Goal: Information Seeking & Learning: Check status

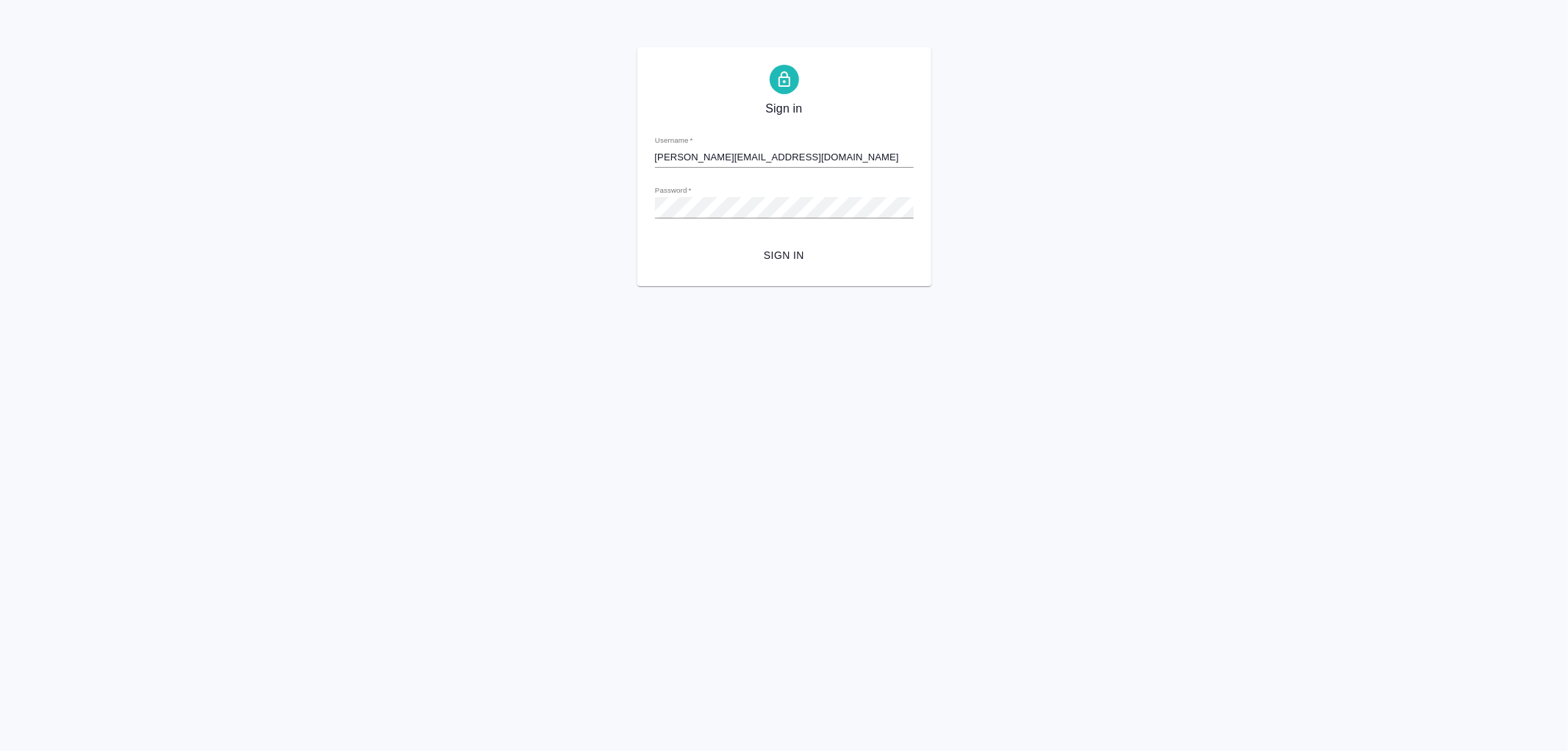
click at [777, 255] on span "Sign in" at bounding box center [784, 255] width 235 height 18
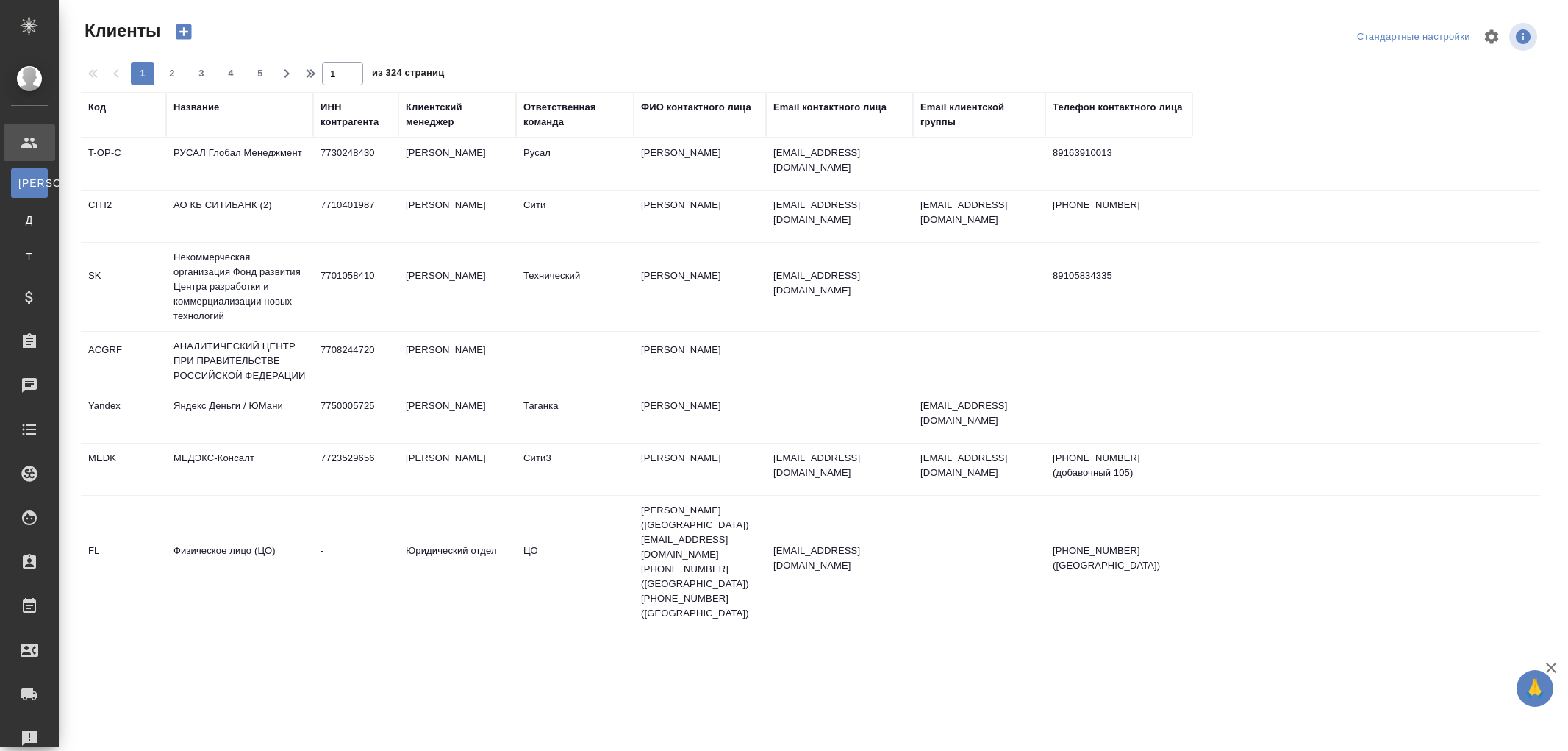
select select "RU"
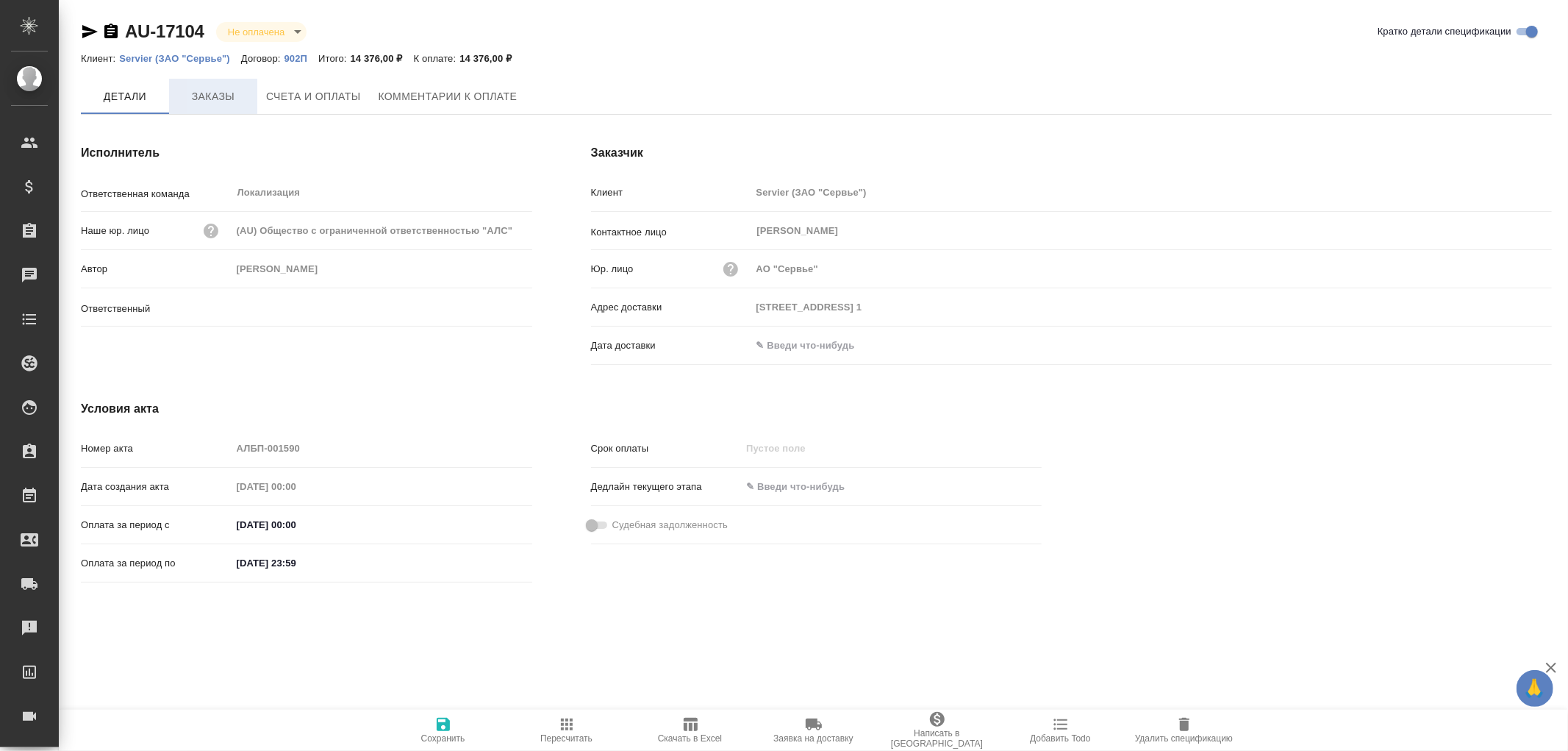
click at [219, 105] on button "Заказы" at bounding box center [213, 96] width 88 height 35
type input "Муталимов Марк"
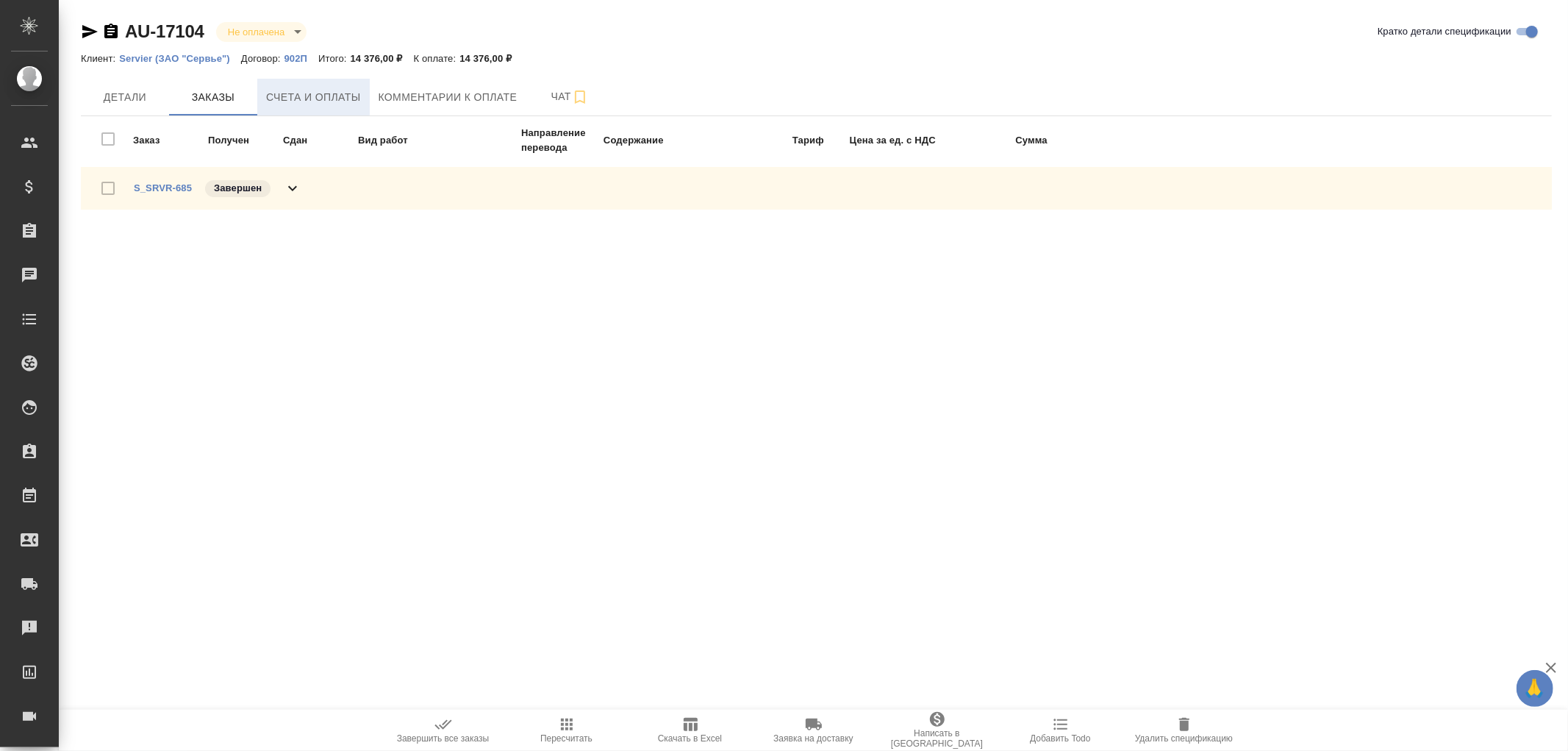
click at [317, 102] on span "Счета и оплаты" at bounding box center [313, 97] width 95 height 18
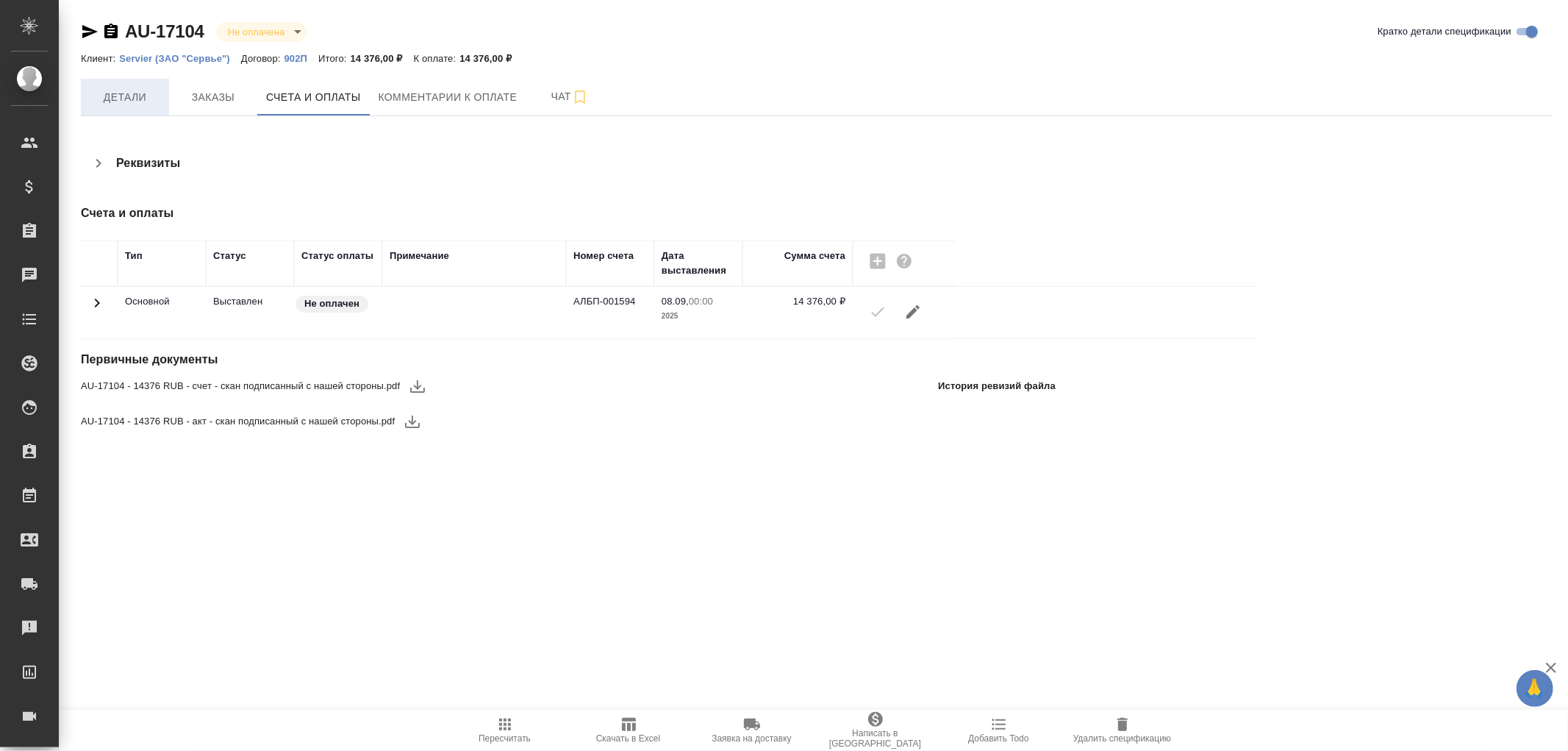
drag, startPoint x: 119, startPoint y: 99, endPoint x: 139, endPoint y: 99, distance: 20.0
click at [119, 99] on span "Детали" at bounding box center [125, 97] width 71 height 18
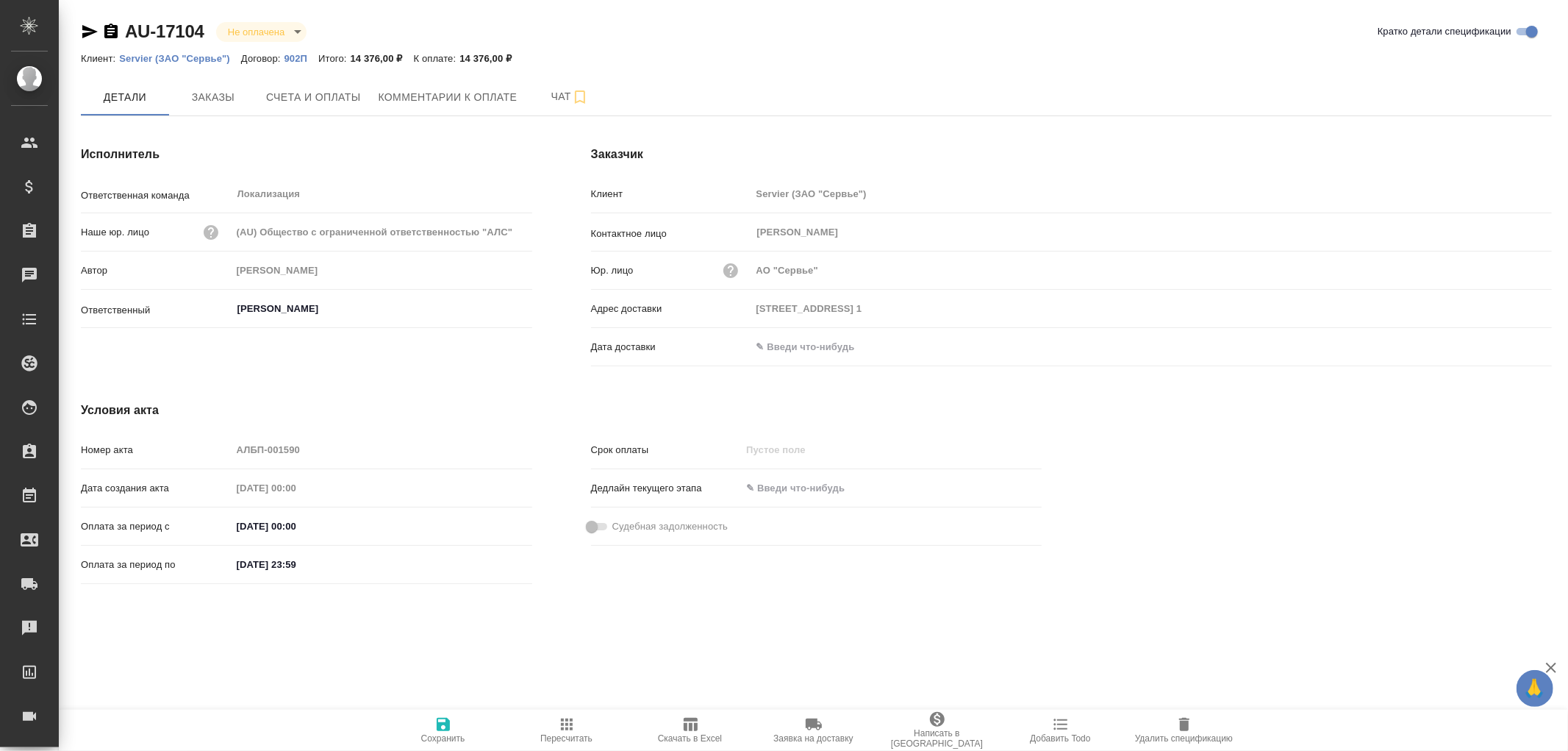
click at [774, 346] on input "text" at bounding box center [814, 346] width 129 height 21
click at [1509, 345] on icon "button" at bounding box center [1509, 346] width 17 height 17
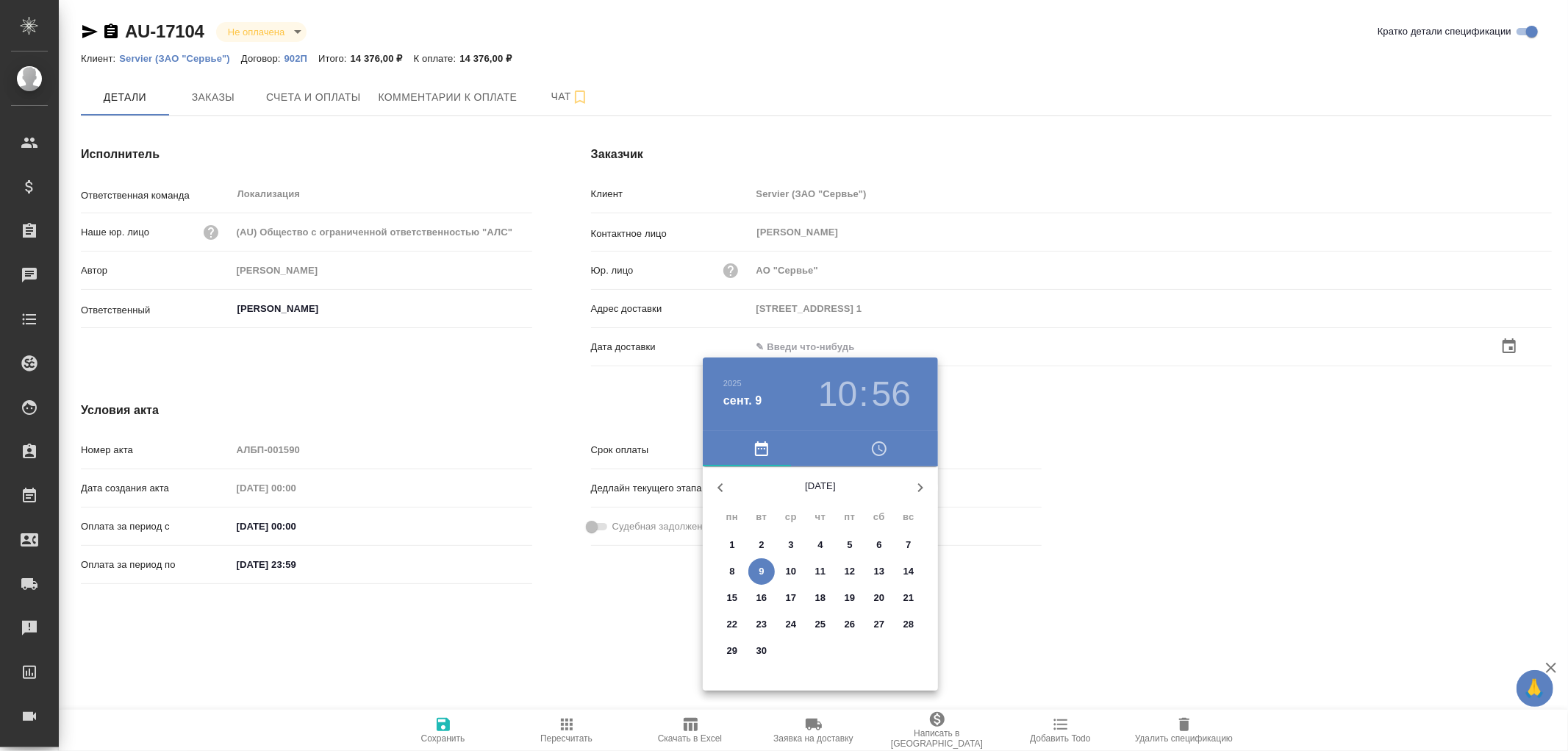
click at [759, 570] on p "9" at bounding box center [760, 571] width 5 height 15
type input "09.09.2025 10:56"
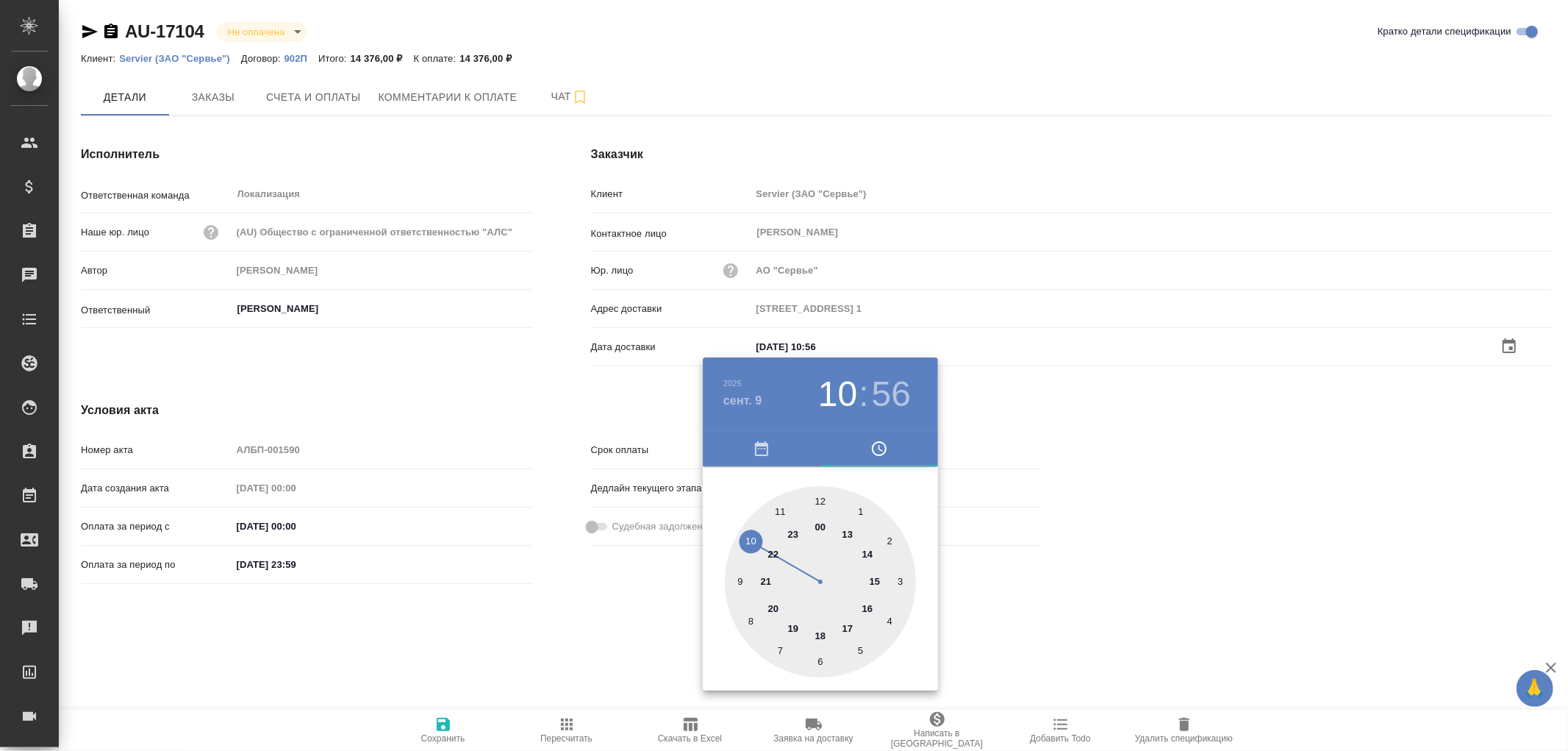
click at [442, 723] on div at bounding box center [784, 376] width 1568 height 751
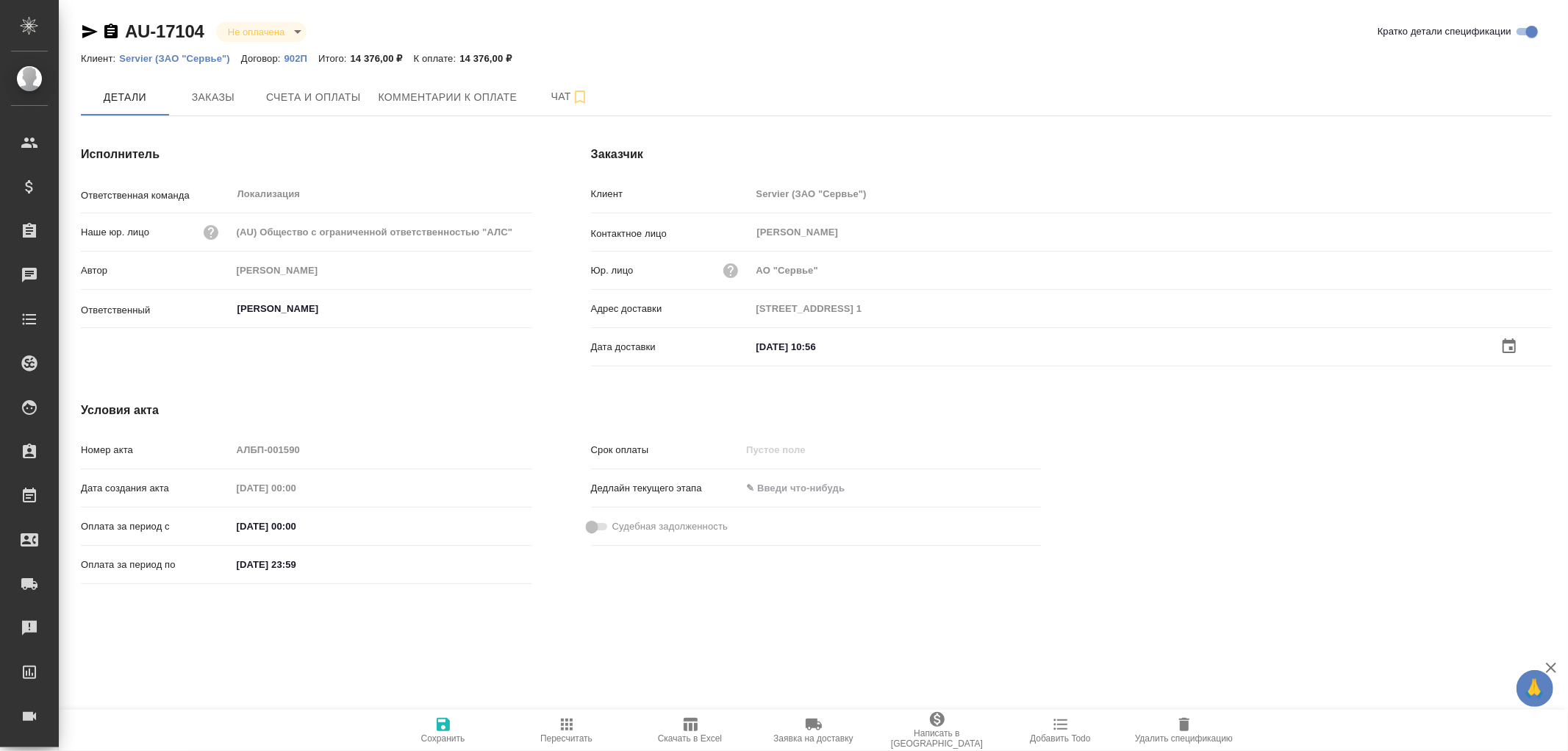
click at [442, 723] on icon "button" at bounding box center [443, 725] width 14 height 14
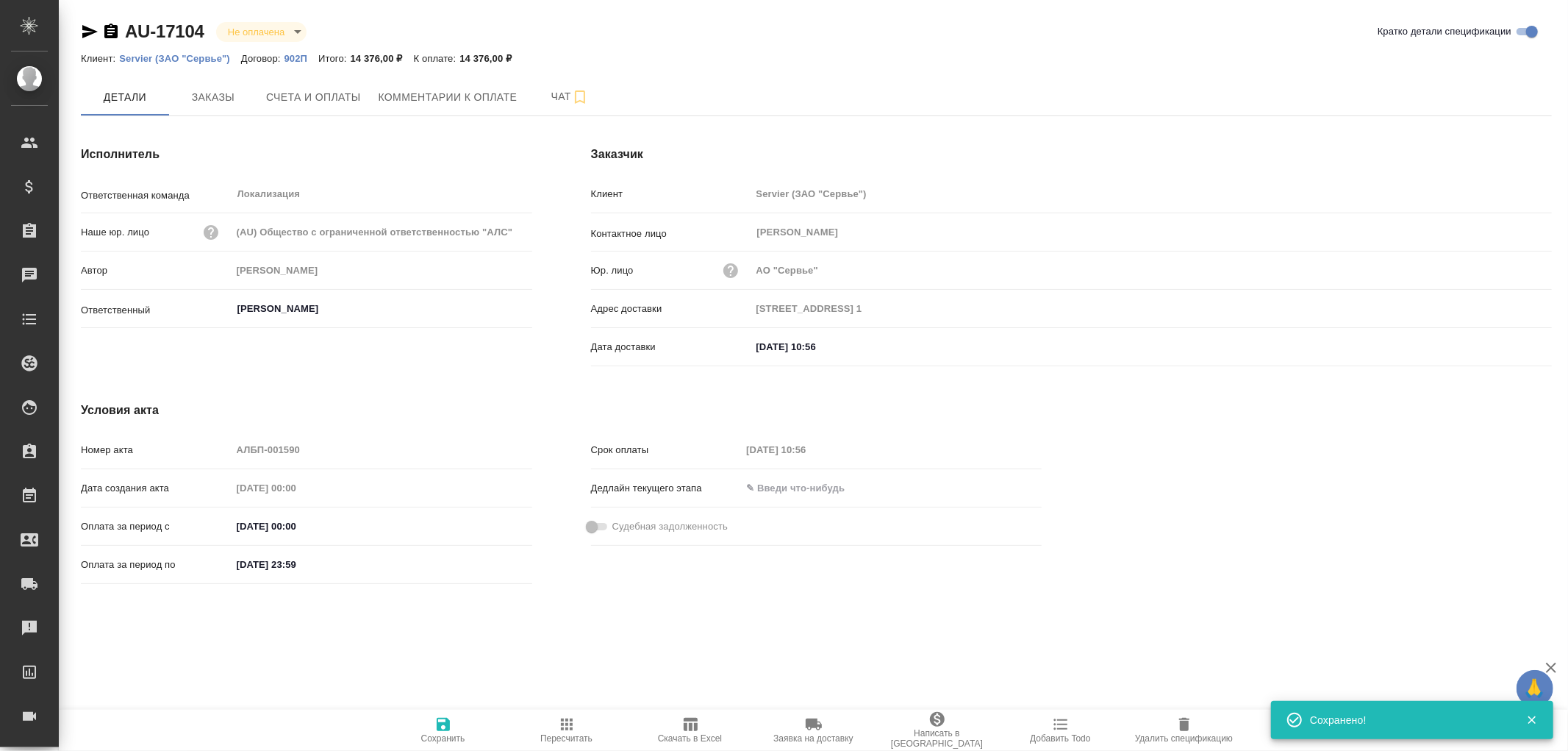
click at [442, 723] on icon "button" at bounding box center [443, 725] width 14 height 14
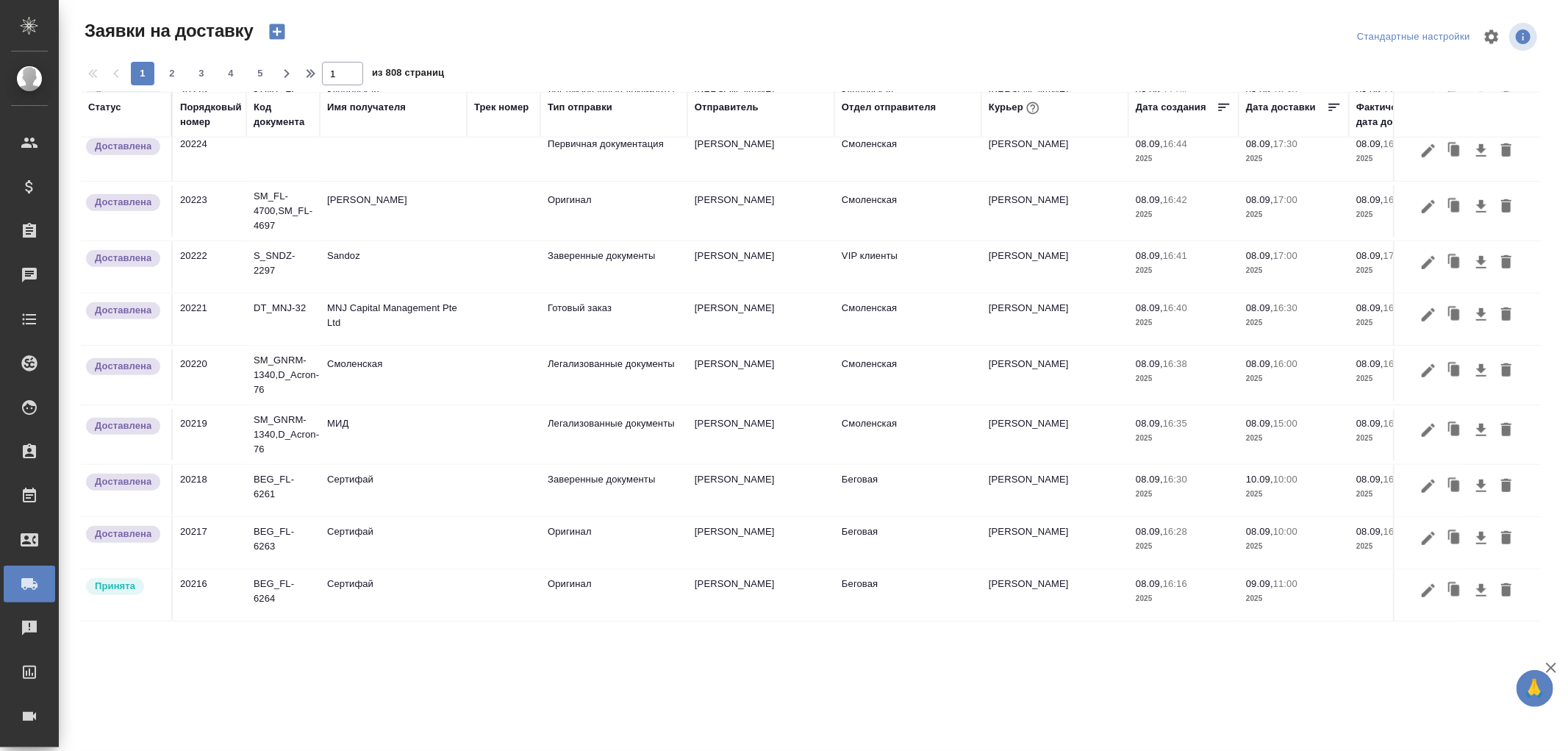
scroll to position [858, 0]
click at [204, 124] on div "Порядковый номер" at bounding box center [211, 114] width 62 height 29
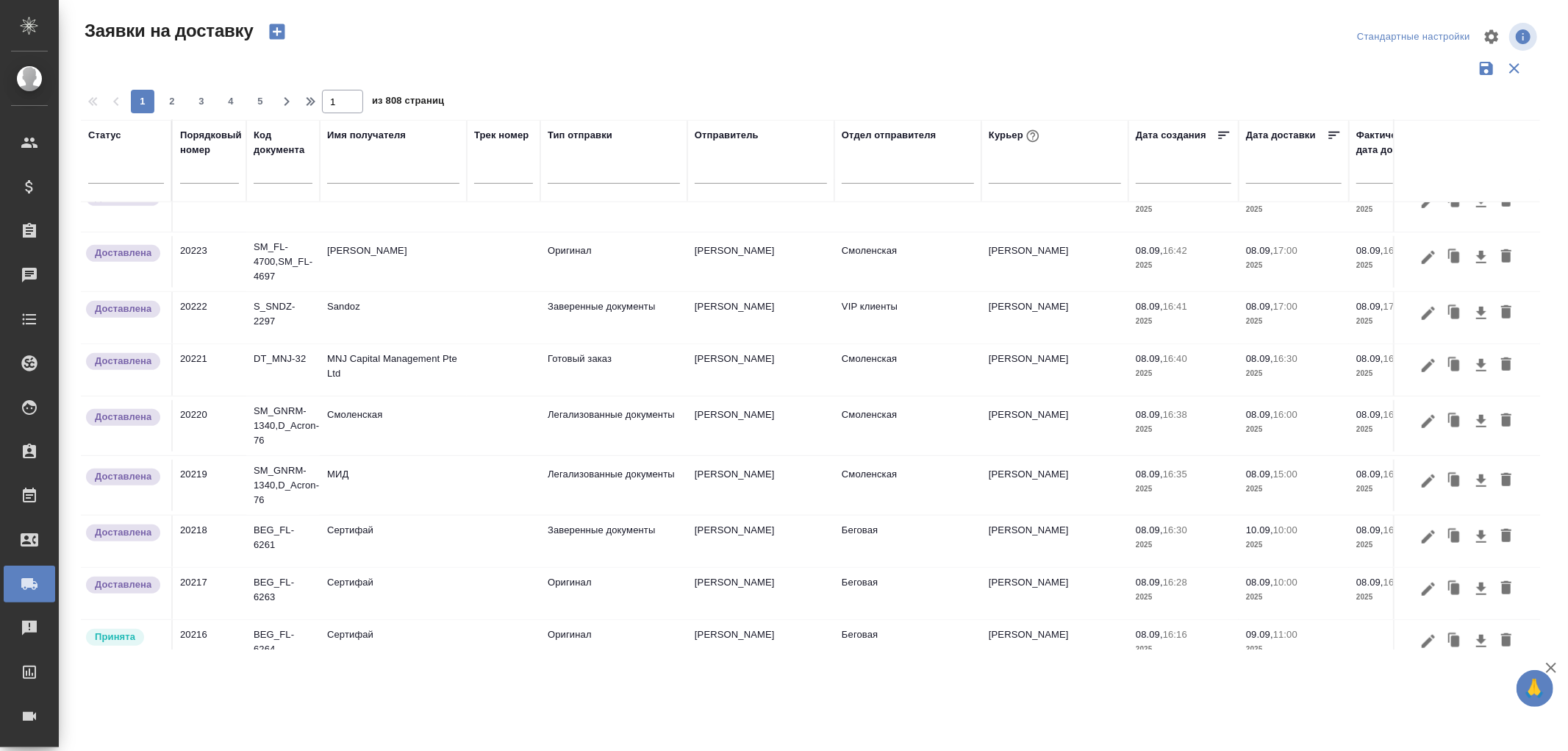
scroll to position [895, 0]
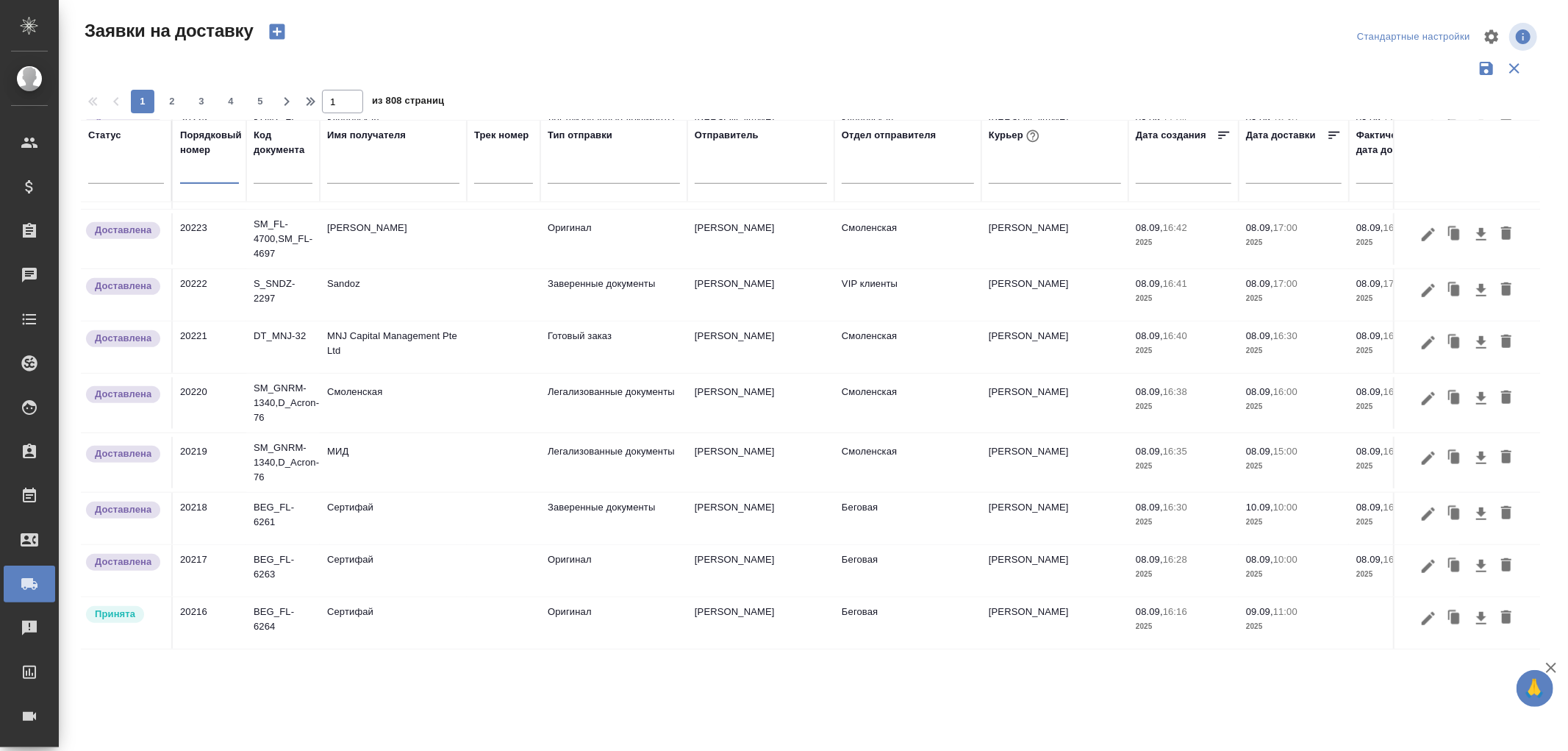
click at [218, 174] on input "text" at bounding box center [209, 172] width 59 height 20
type input "20213"
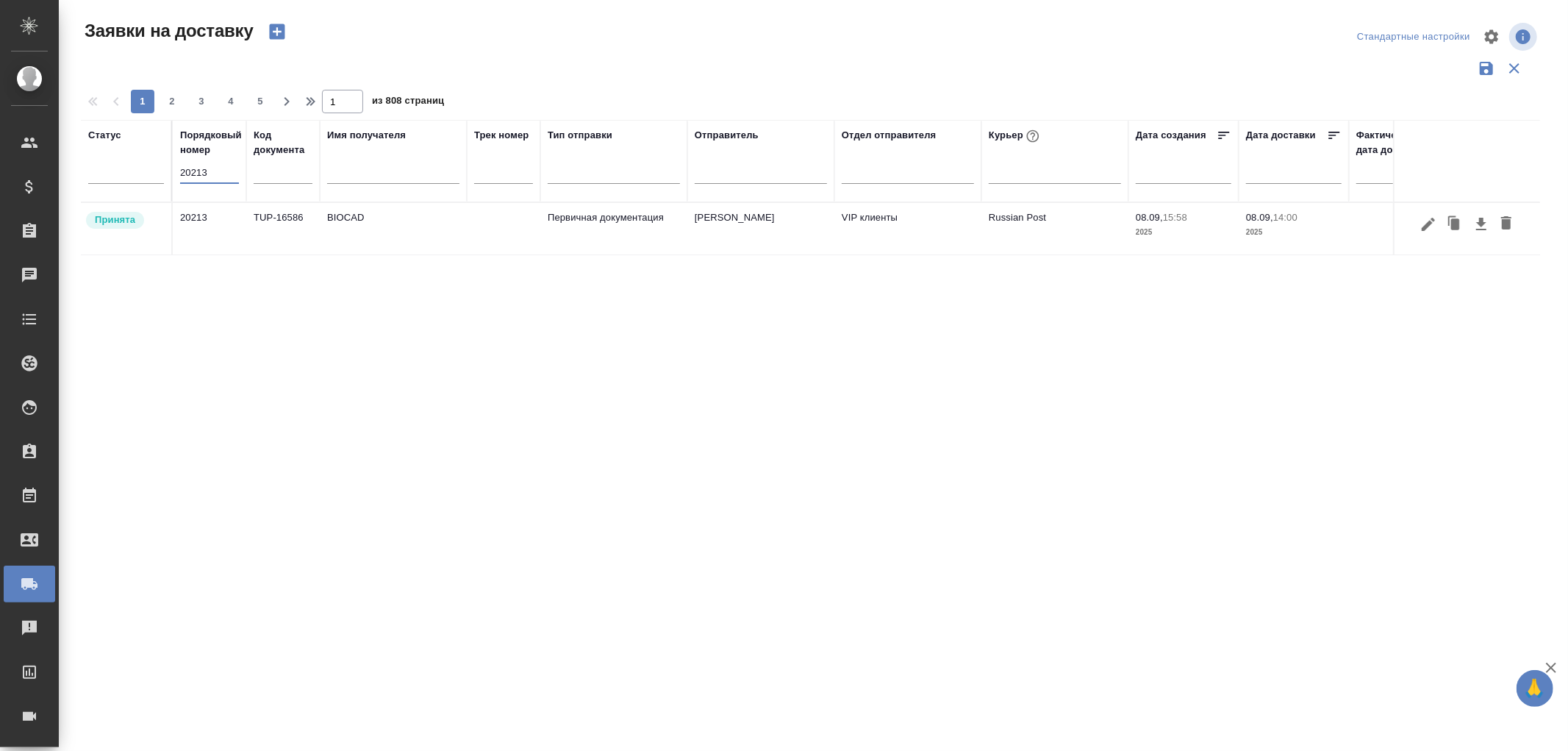
scroll to position [0, 0]
click at [297, 216] on td "TUP-16586" at bounding box center [283, 228] width 74 height 51
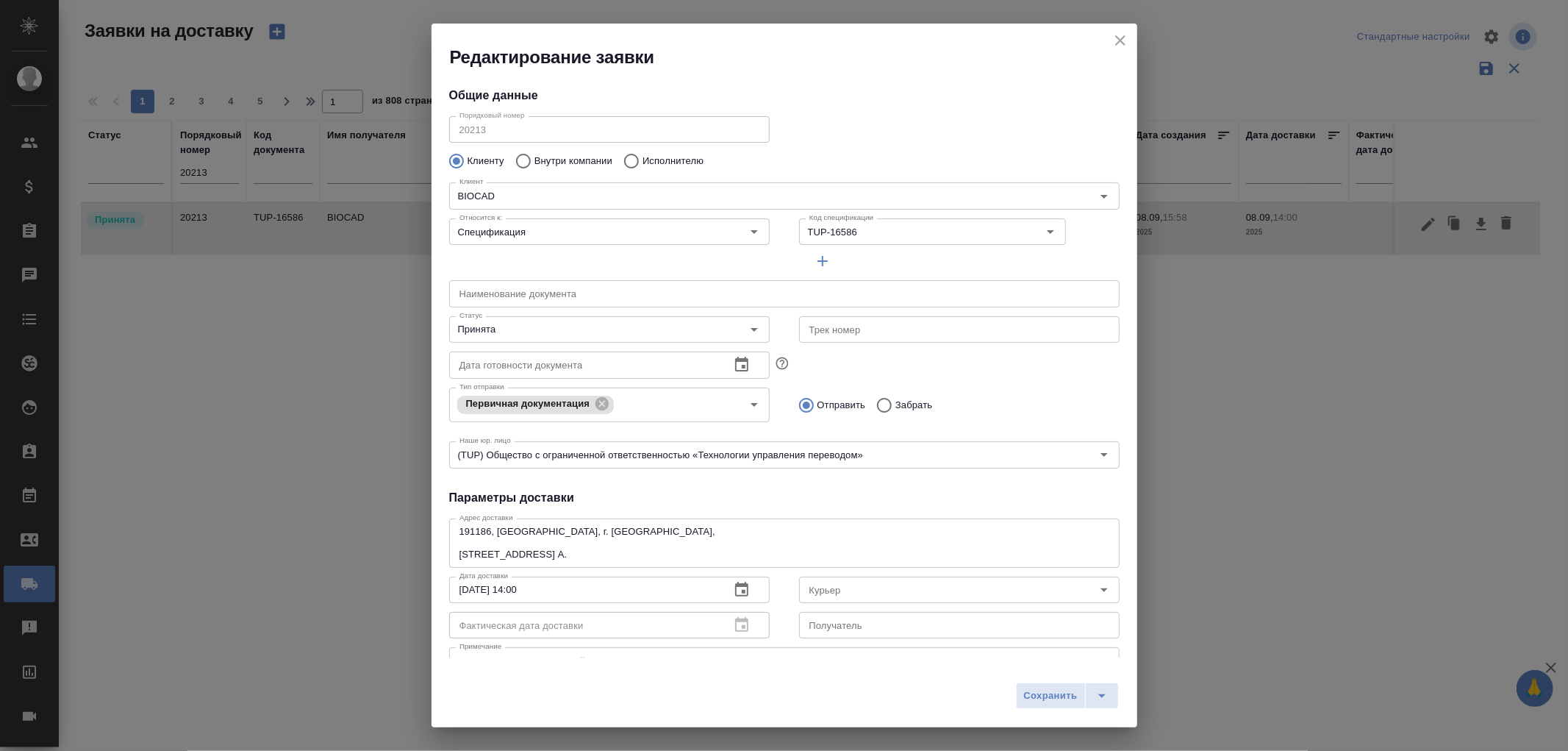
type input "Russian Post"
type input "Землеглядова Юлия"
type input "+7 (812) 380 49 33, доб. 6707"
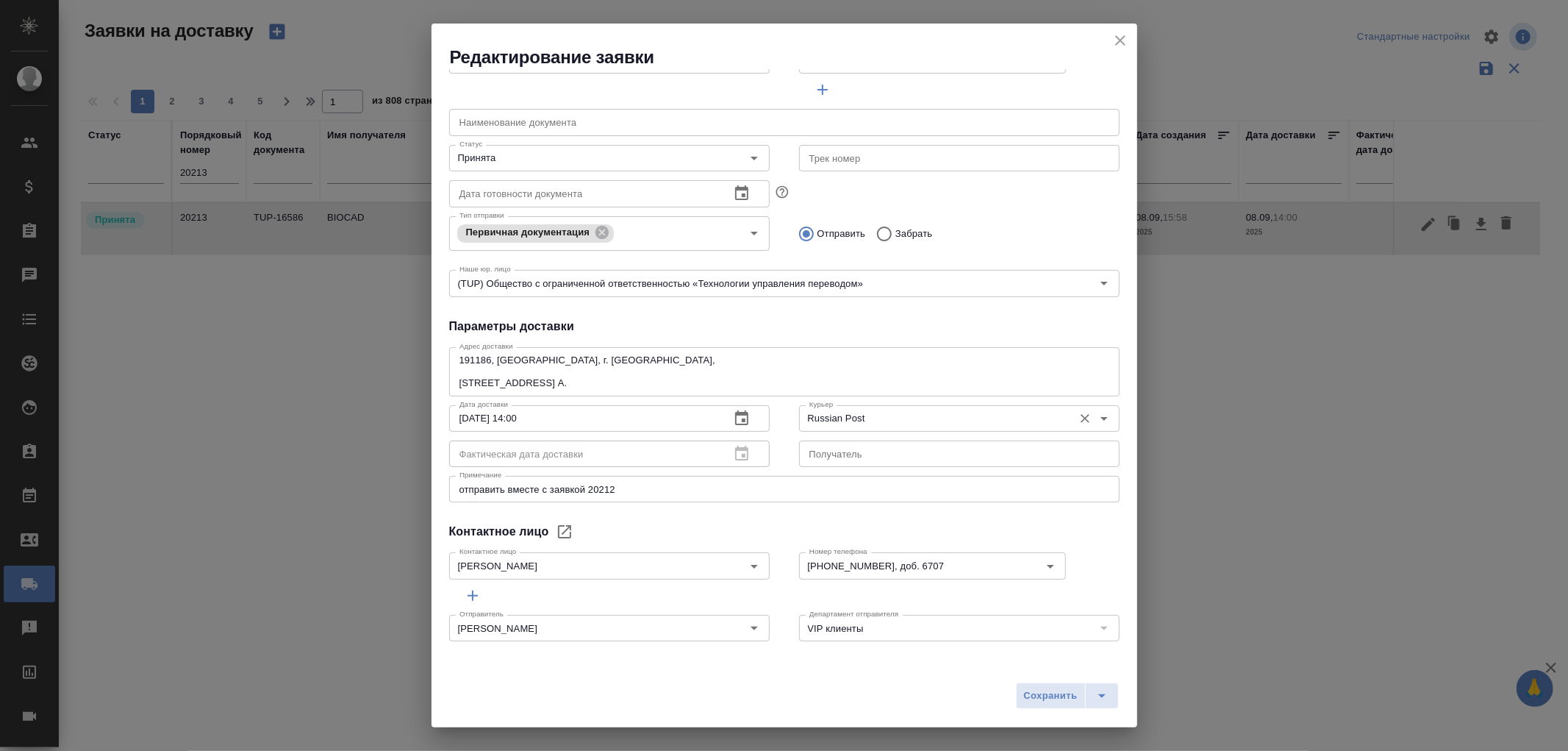
scroll to position [172, 0]
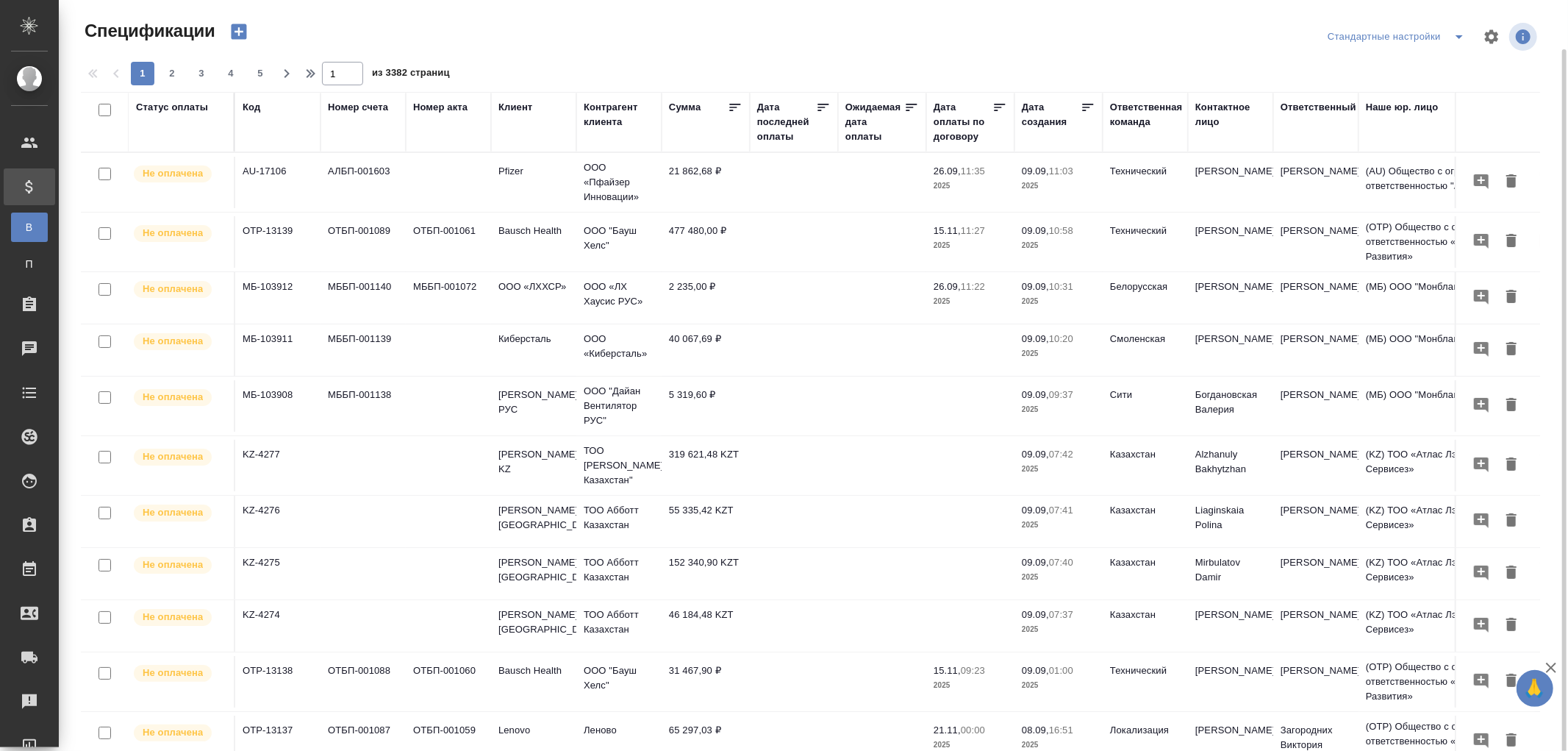
scroll to position [25, 0]
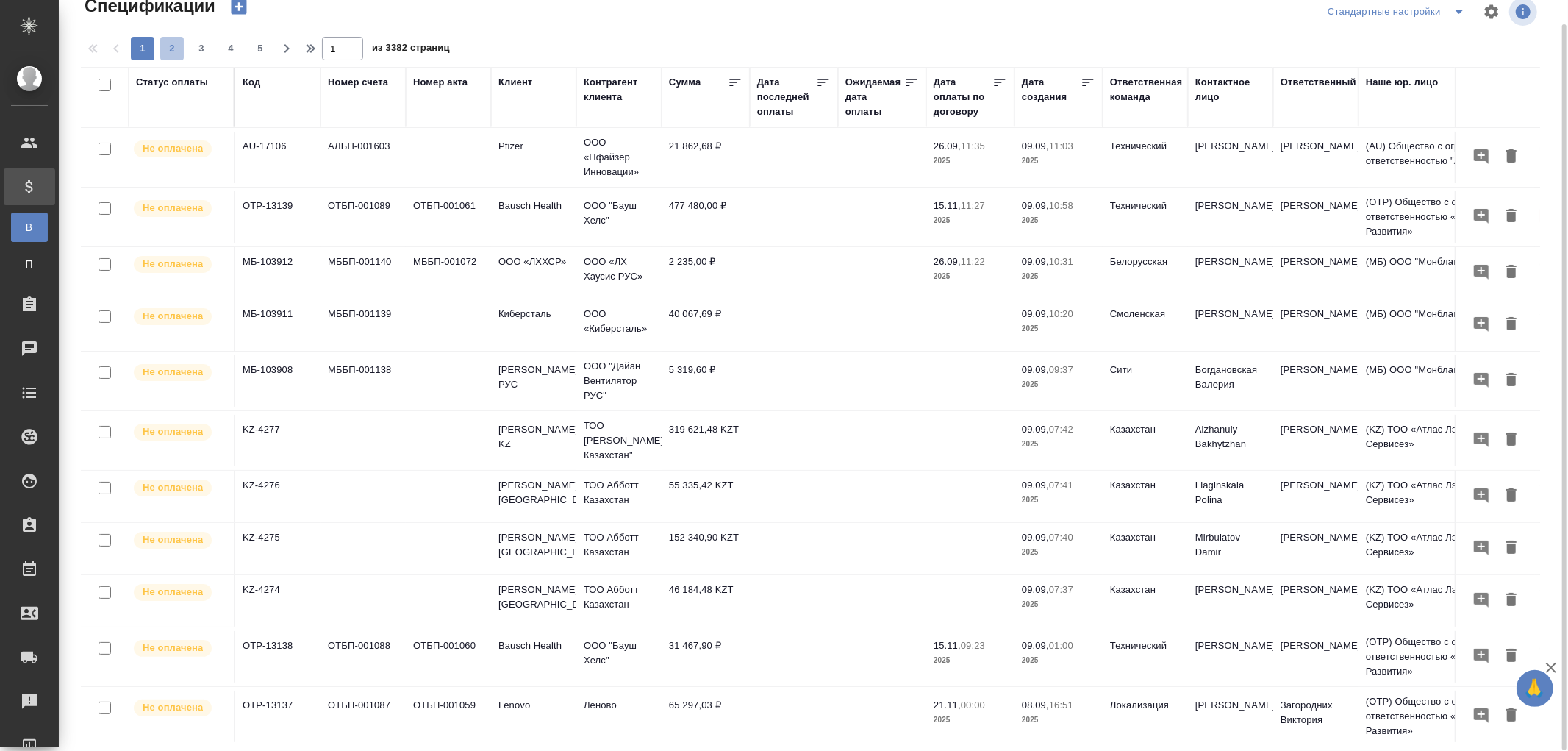
click at [172, 51] on span "2" at bounding box center [172, 48] width 23 height 15
type input "2"
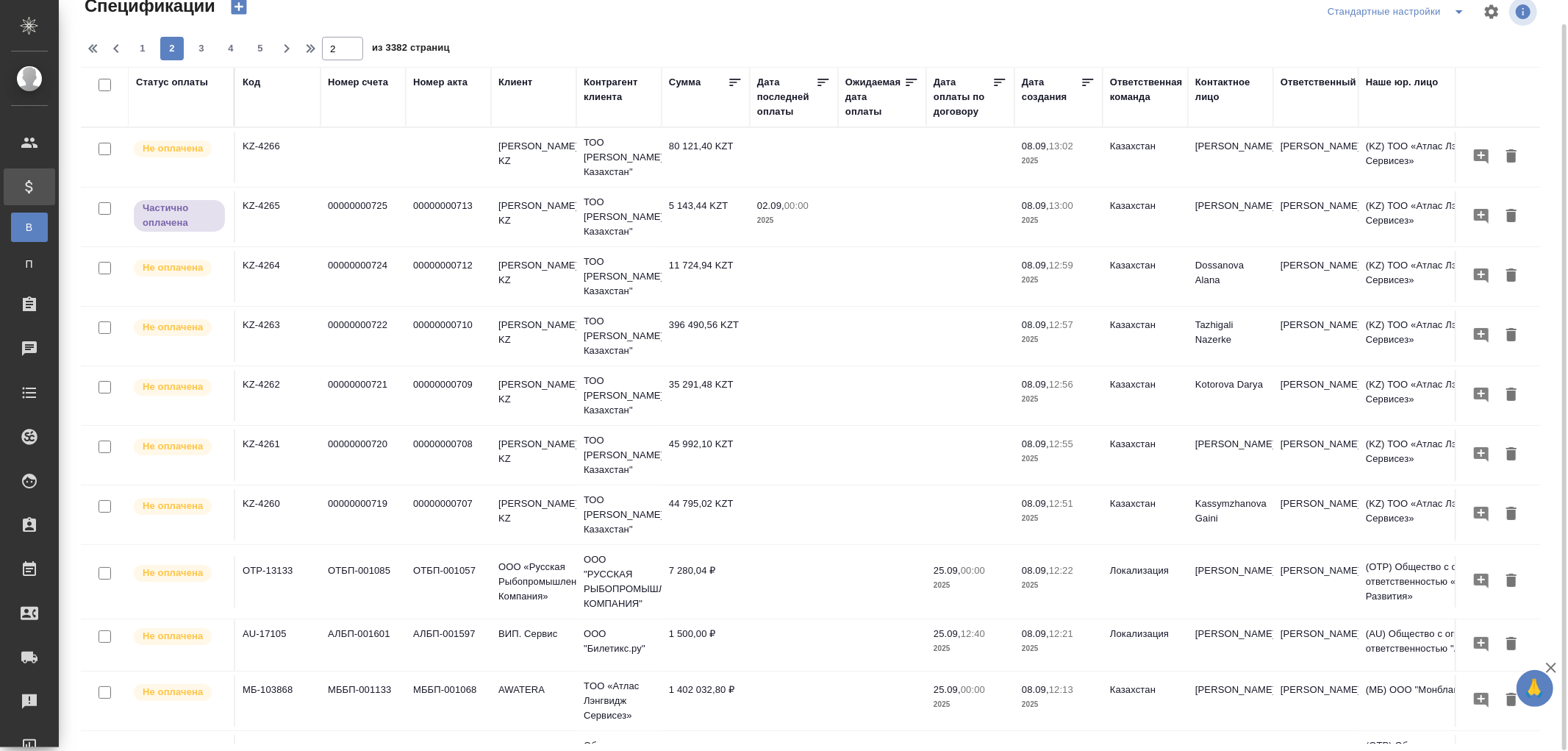
click at [427, 87] on div "Номер акта" at bounding box center [440, 81] width 54 height 15
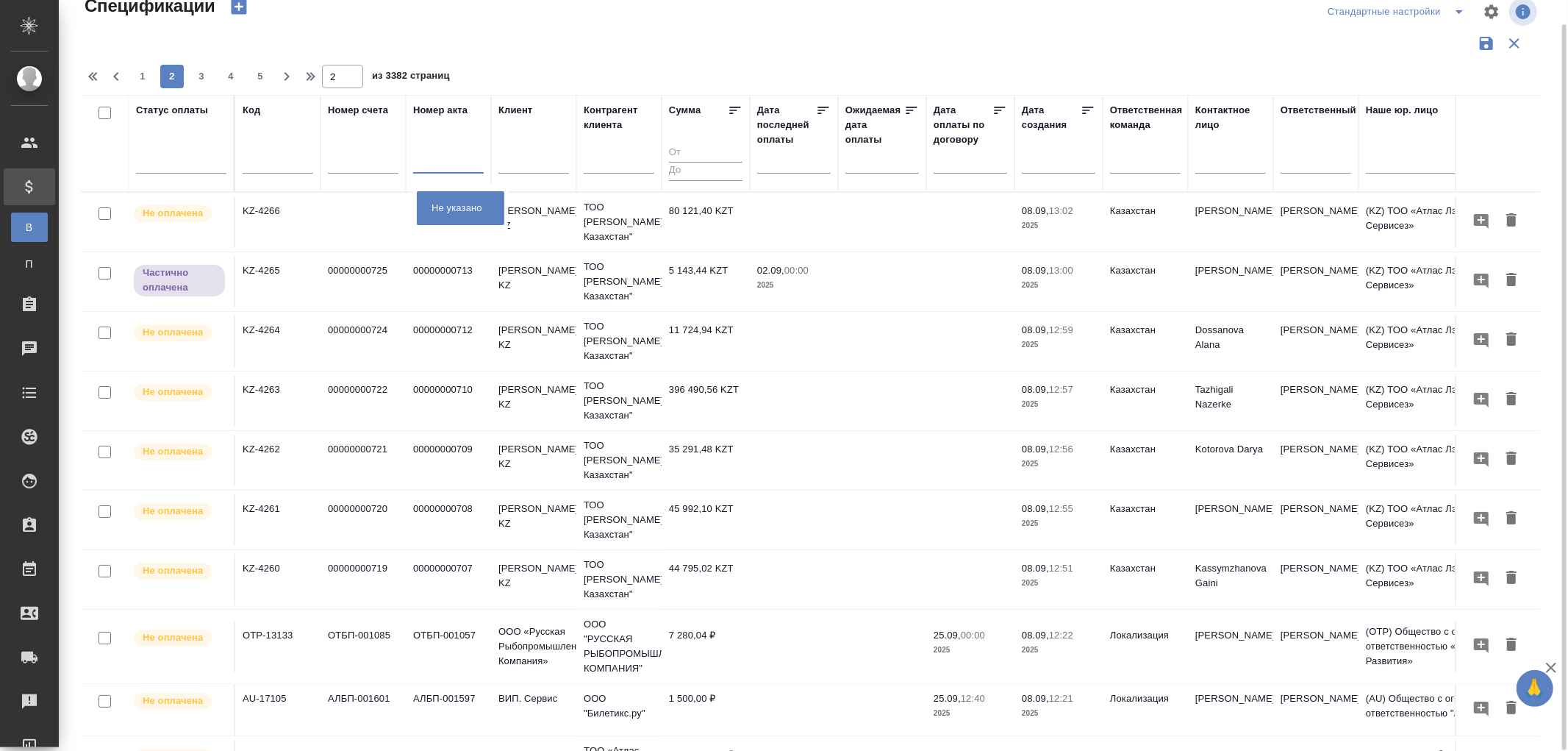
click at [437, 159] on input "text" at bounding box center [448, 164] width 71 height 18
click at [467, 213] on div "Не указано" at bounding box center [460, 208] width 87 height 34
type input "Не указано"
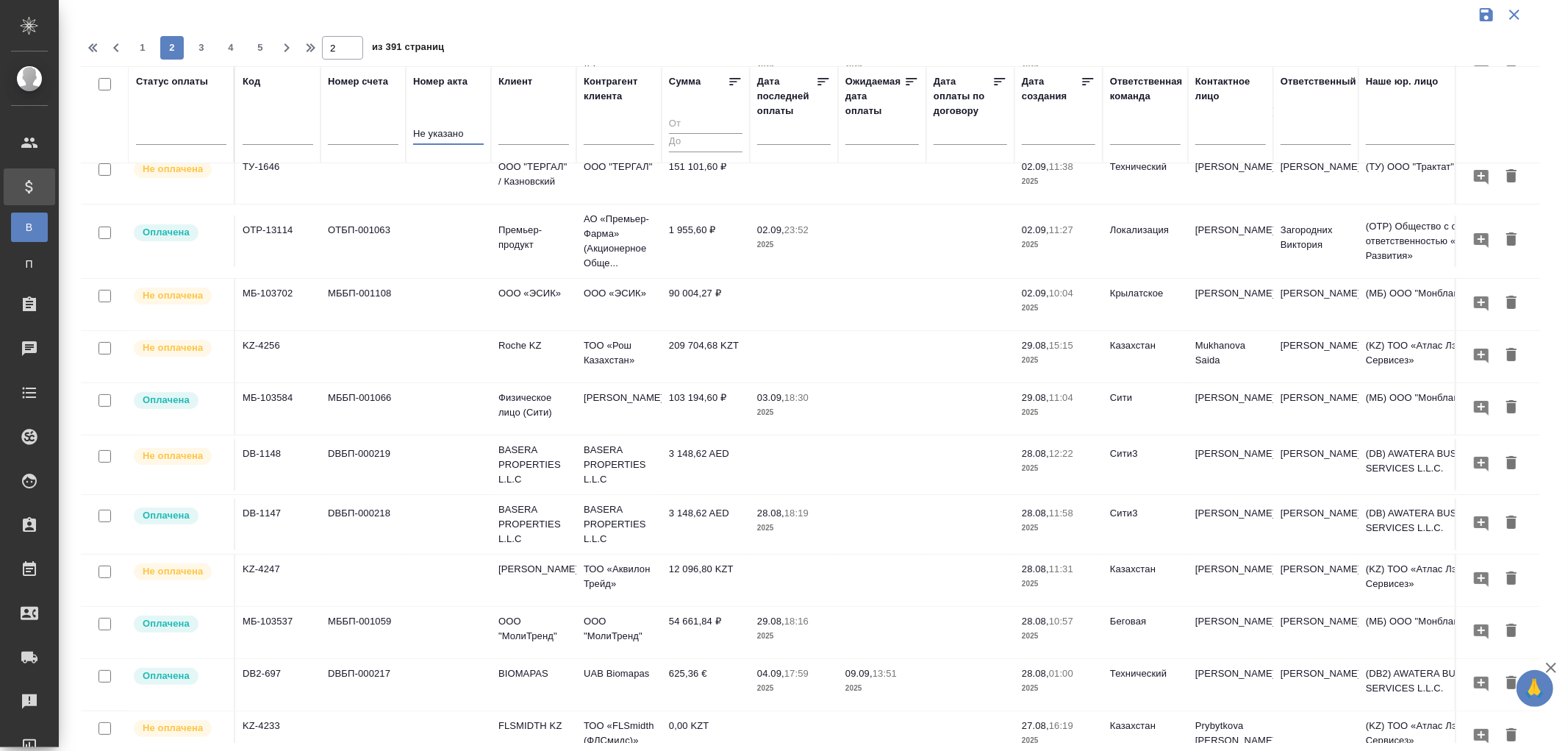
scroll to position [0, 0]
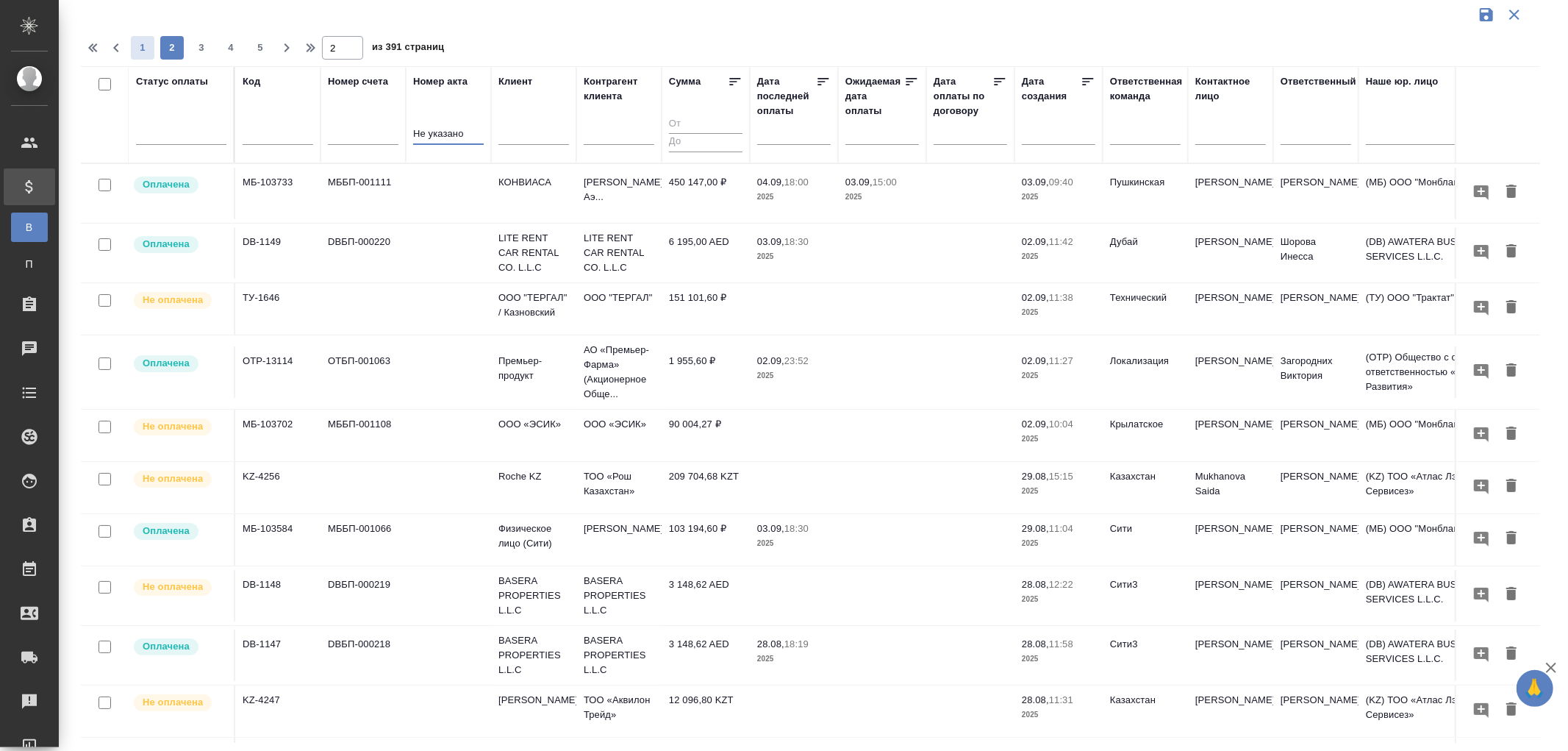
click at [142, 47] on span "1" at bounding box center [142, 47] width 23 height 15
type input "1"
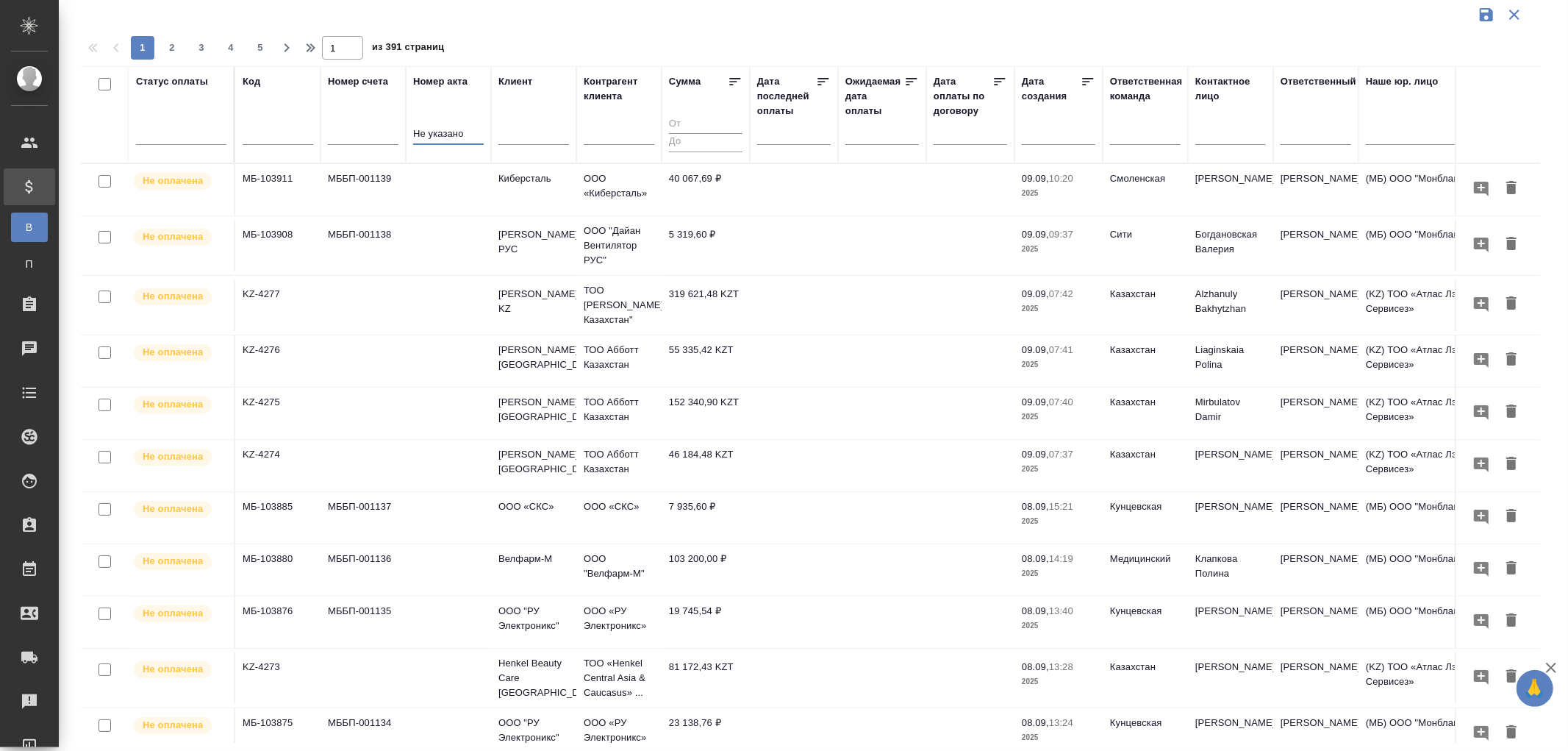
drag, startPoint x: 473, startPoint y: 130, endPoint x: 333, endPoint y: 125, distance: 140.1
click at [333, 125] on tr "Статус оплаты Код Номер счета [PERSON_NAME] акта Не указано [PERSON_NAME] клиен…" at bounding box center [1035, 114] width 1908 height 97
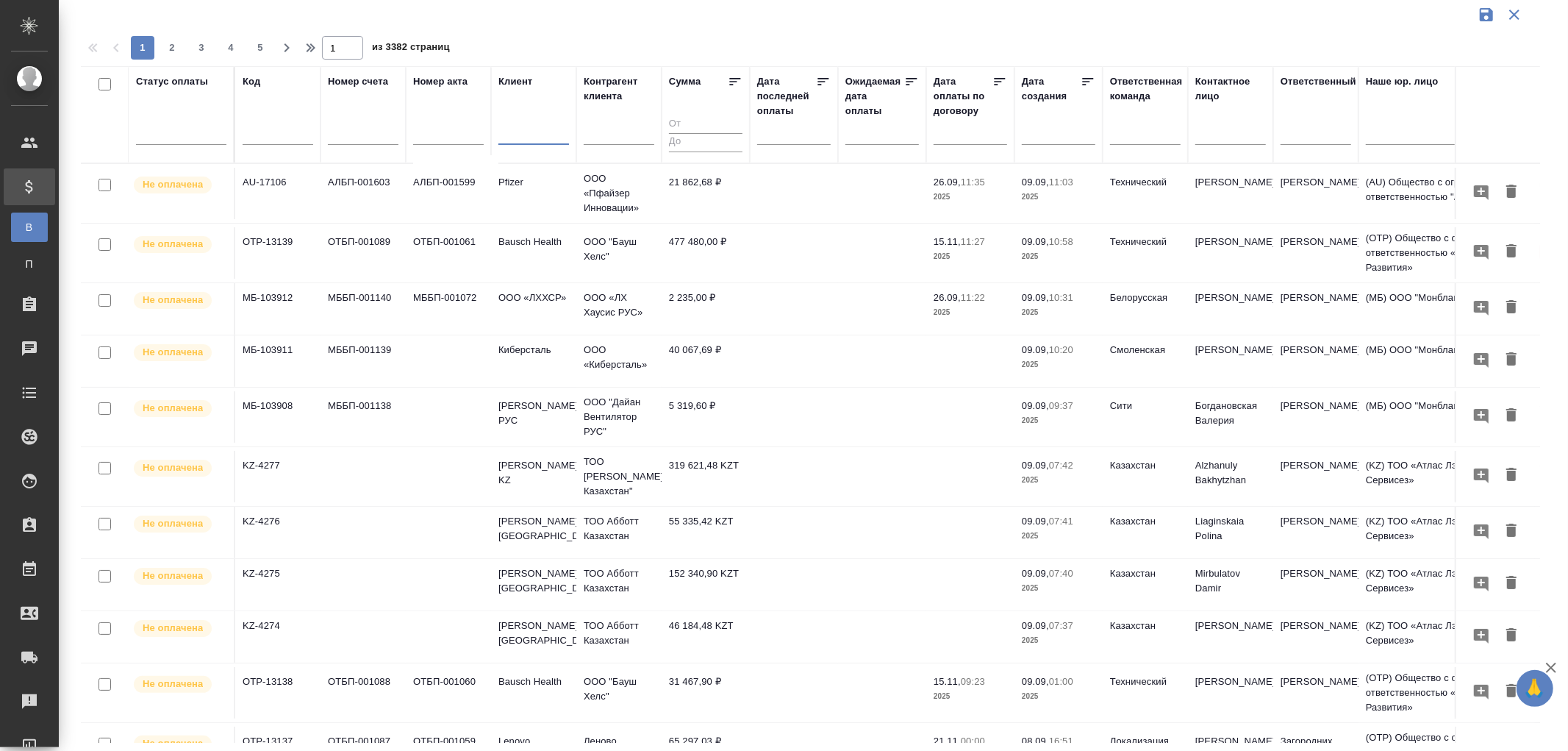
click at [517, 136] on input "text" at bounding box center [533, 135] width 71 height 18
paste input "CSOFT"
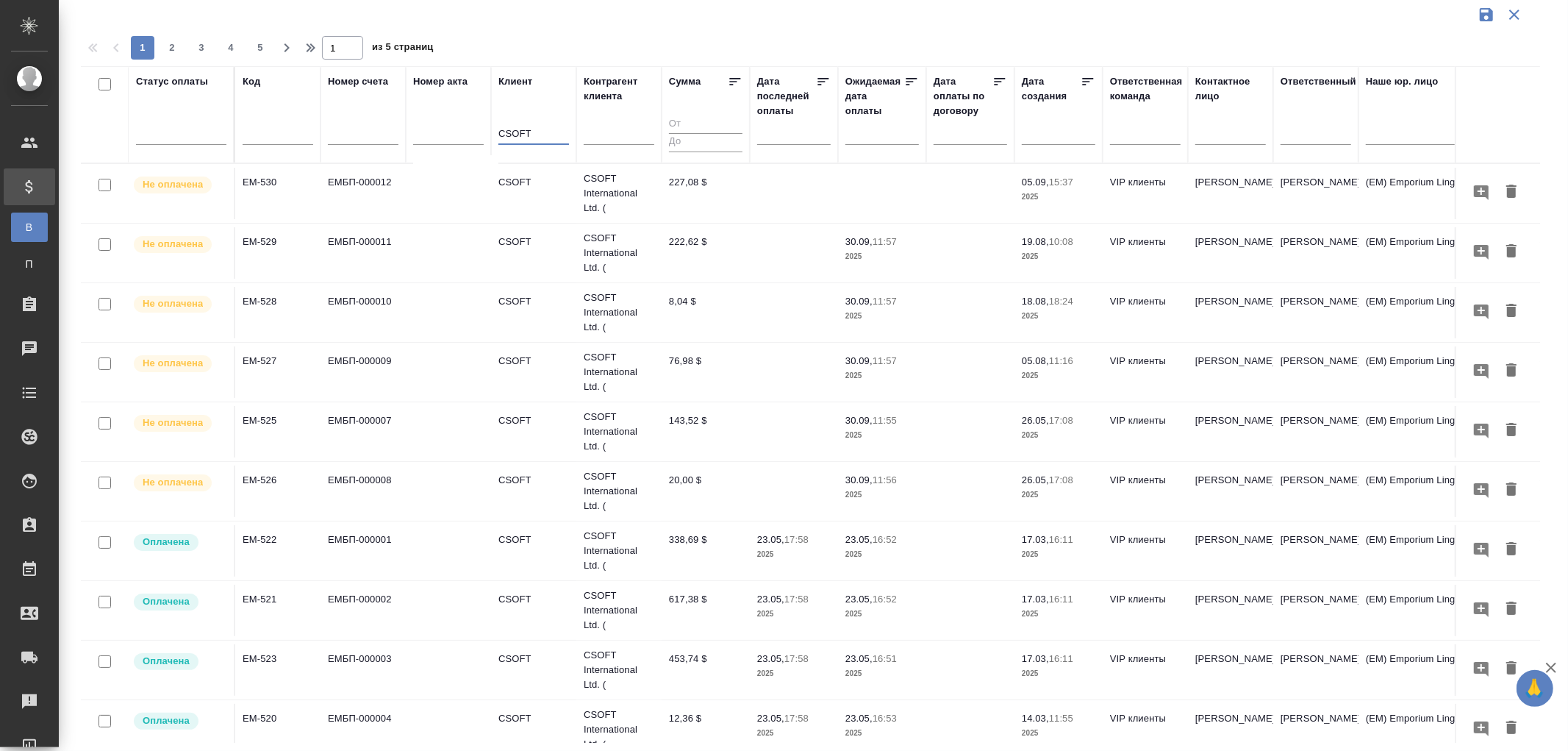
type input "CSOFT"
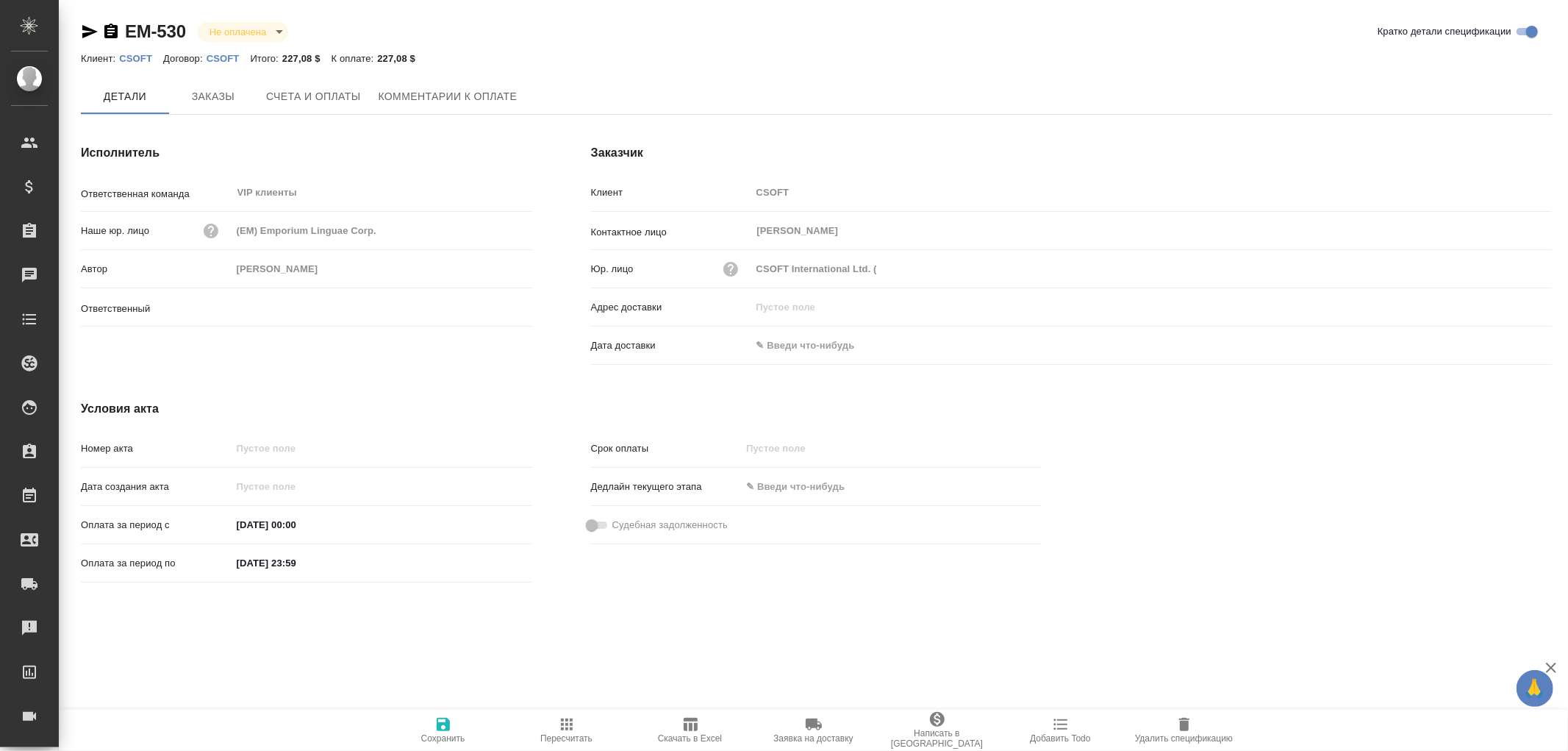
type input "[PERSON_NAME]"
click at [139, 56] on p "CSOFT" at bounding box center [141, 58] width 44 height 11
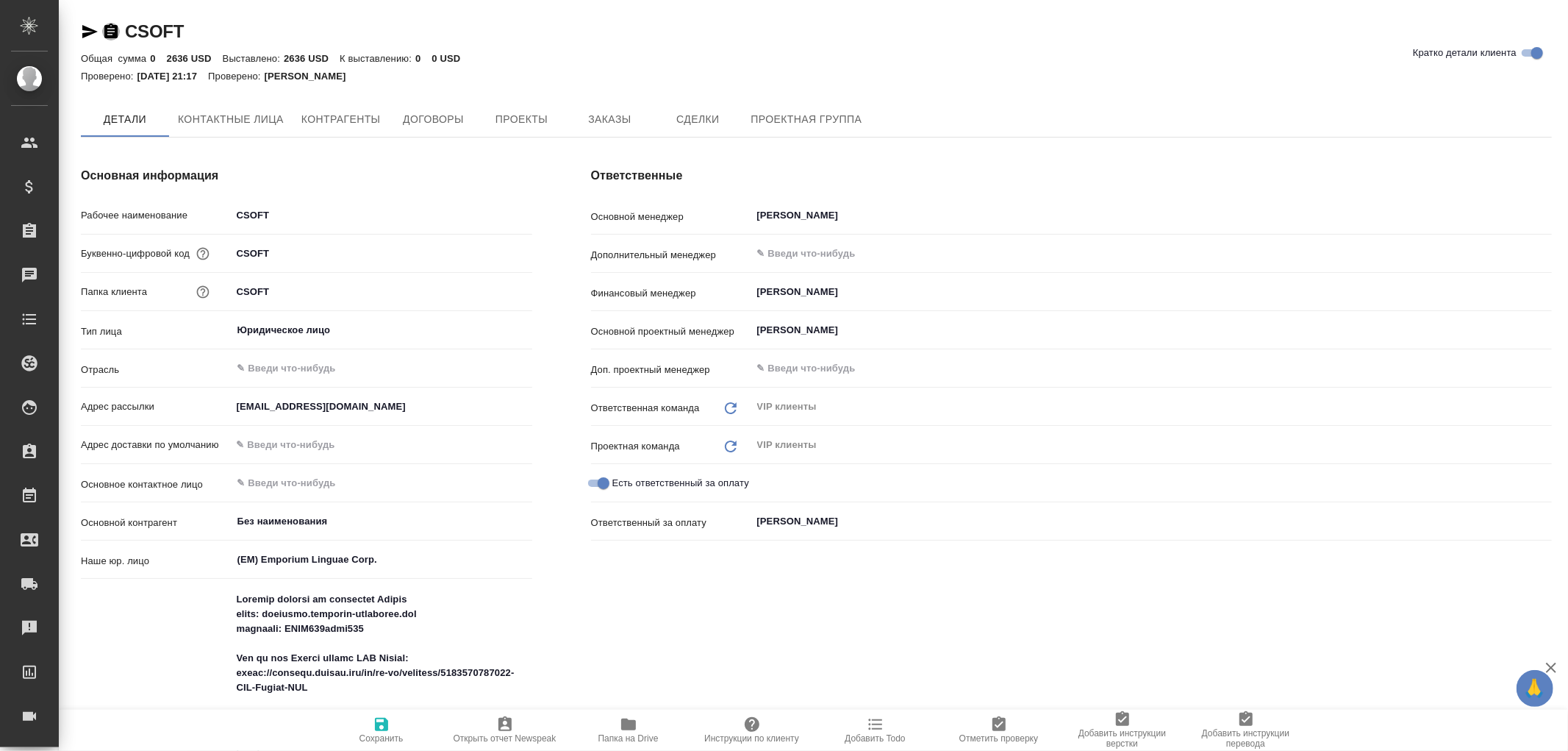
click at [110, 32] on icon "button" at bounding box center [111, 32] width 17 height 17
type textarea "x"
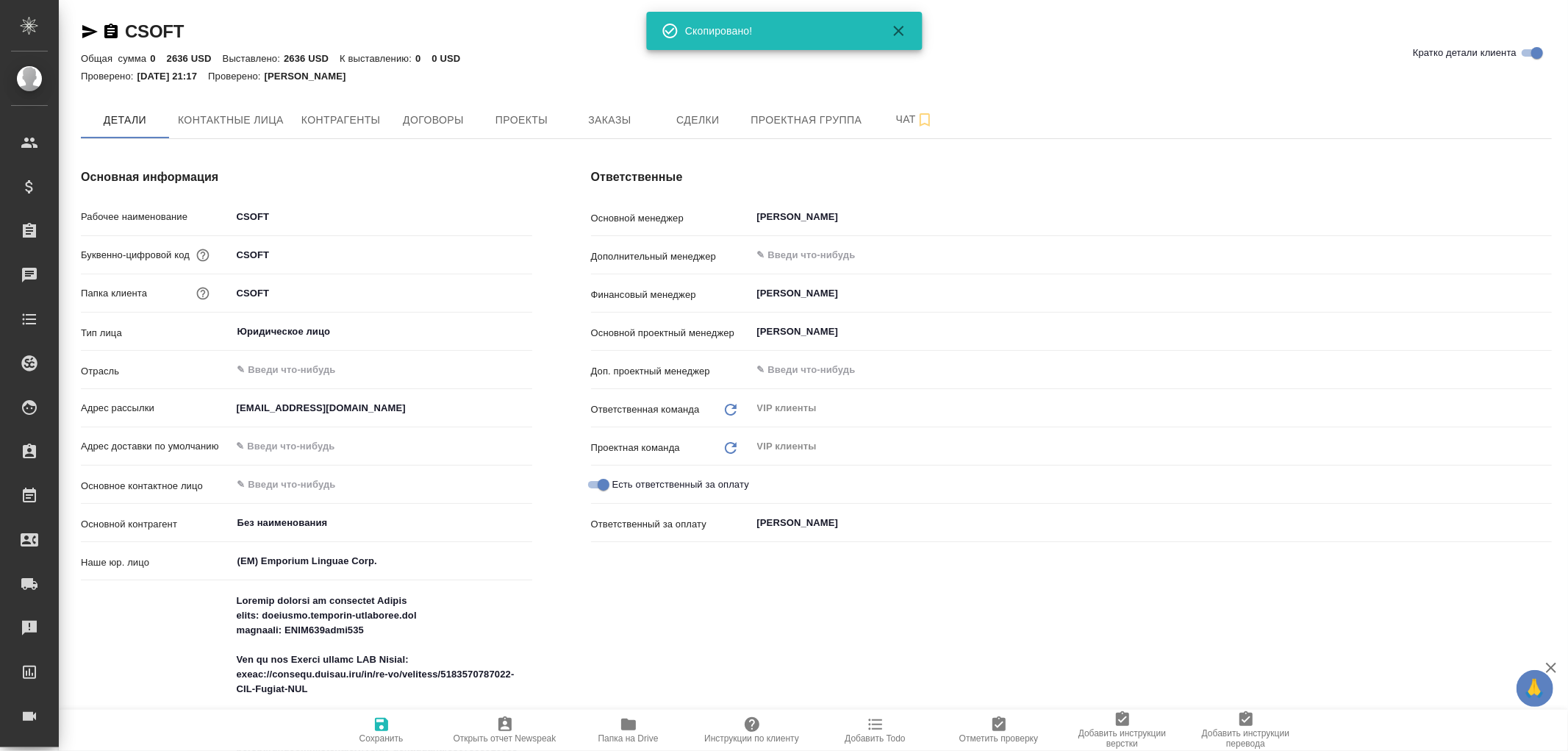
type textarea "x"
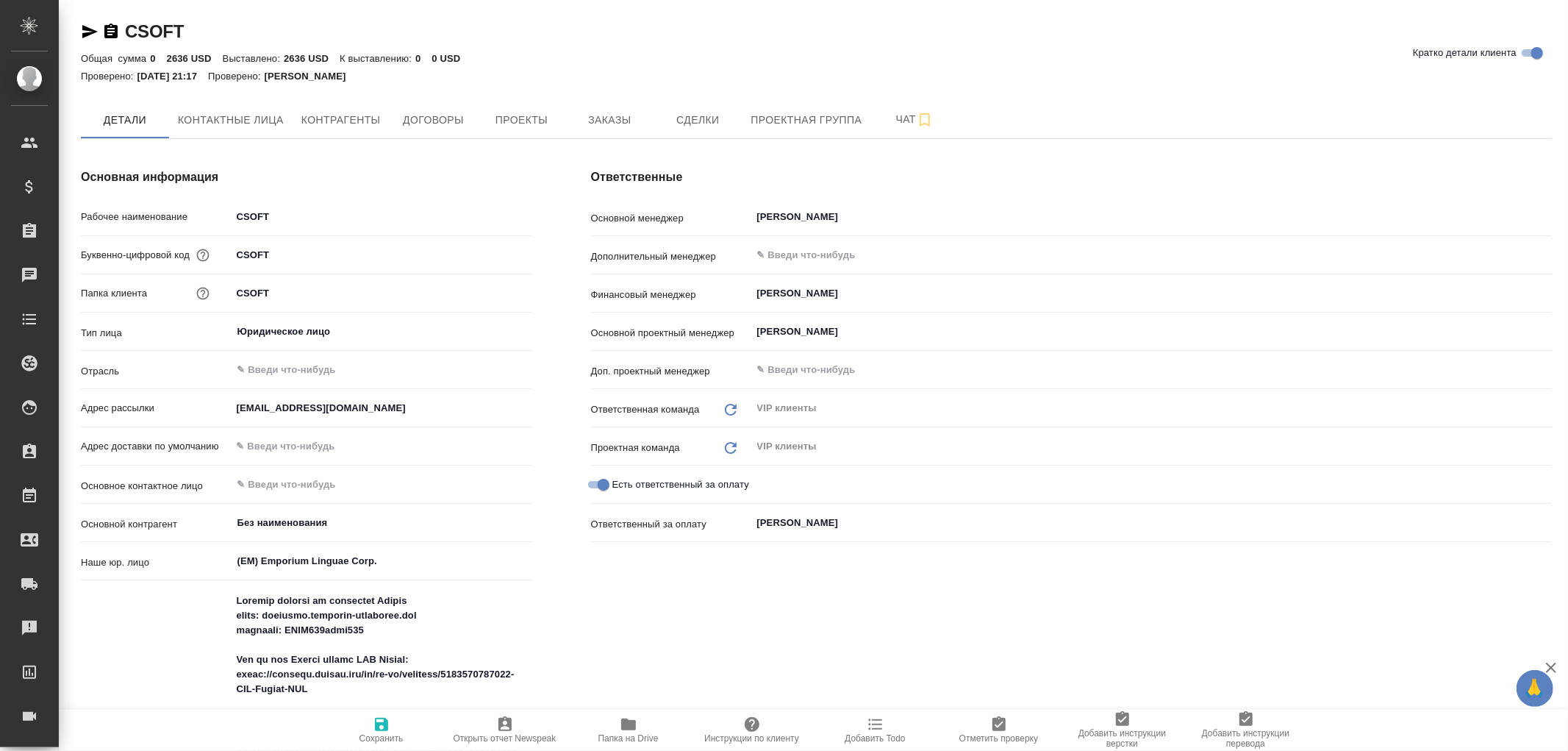
type textarea "x"
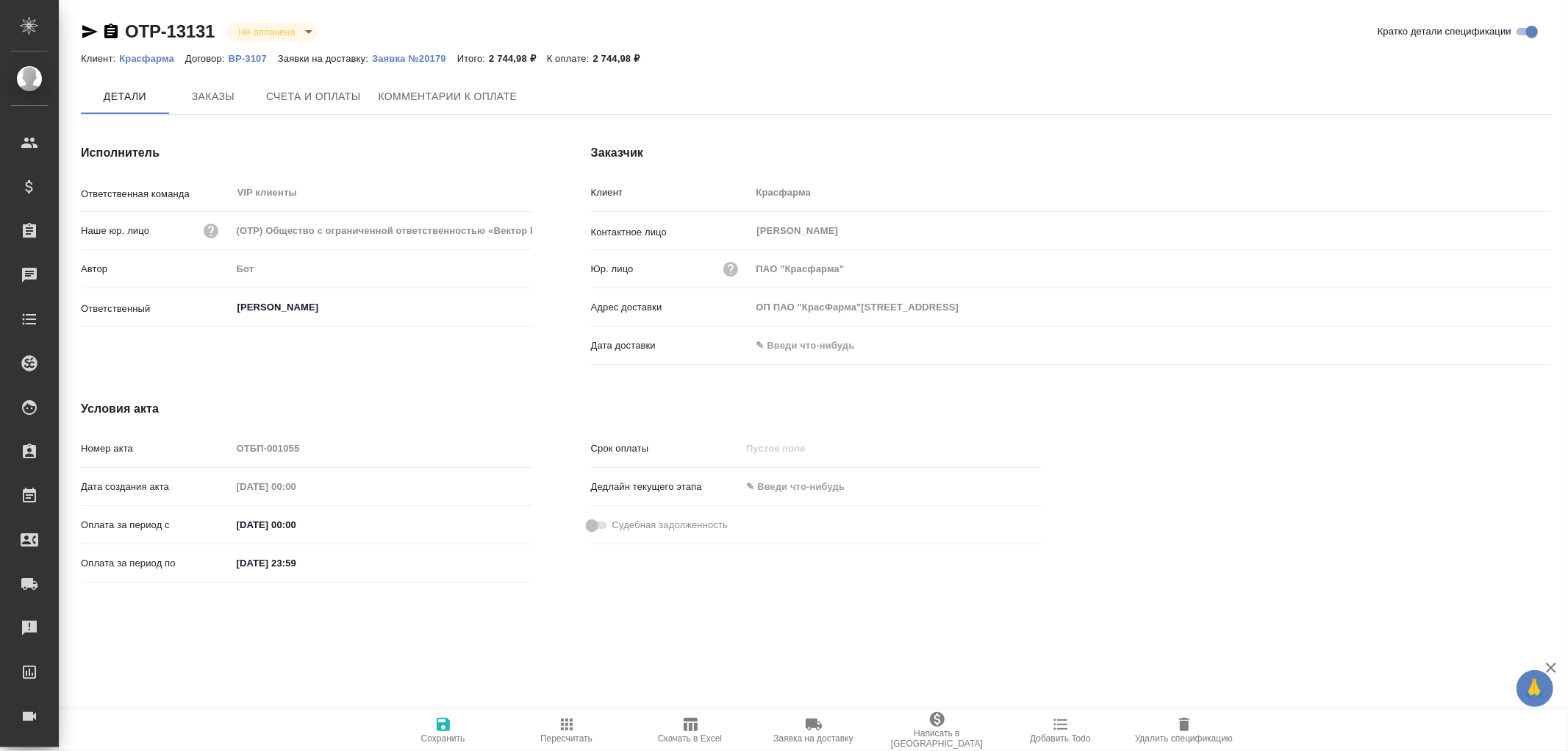
type input "ОП ПАО "КрасФарма"109044, Москва, РоссияВоронцовская ул., д.20"
click at [427, 53] on p "Заявка №20179" at bounding box center [414, 58] width 85 height 11
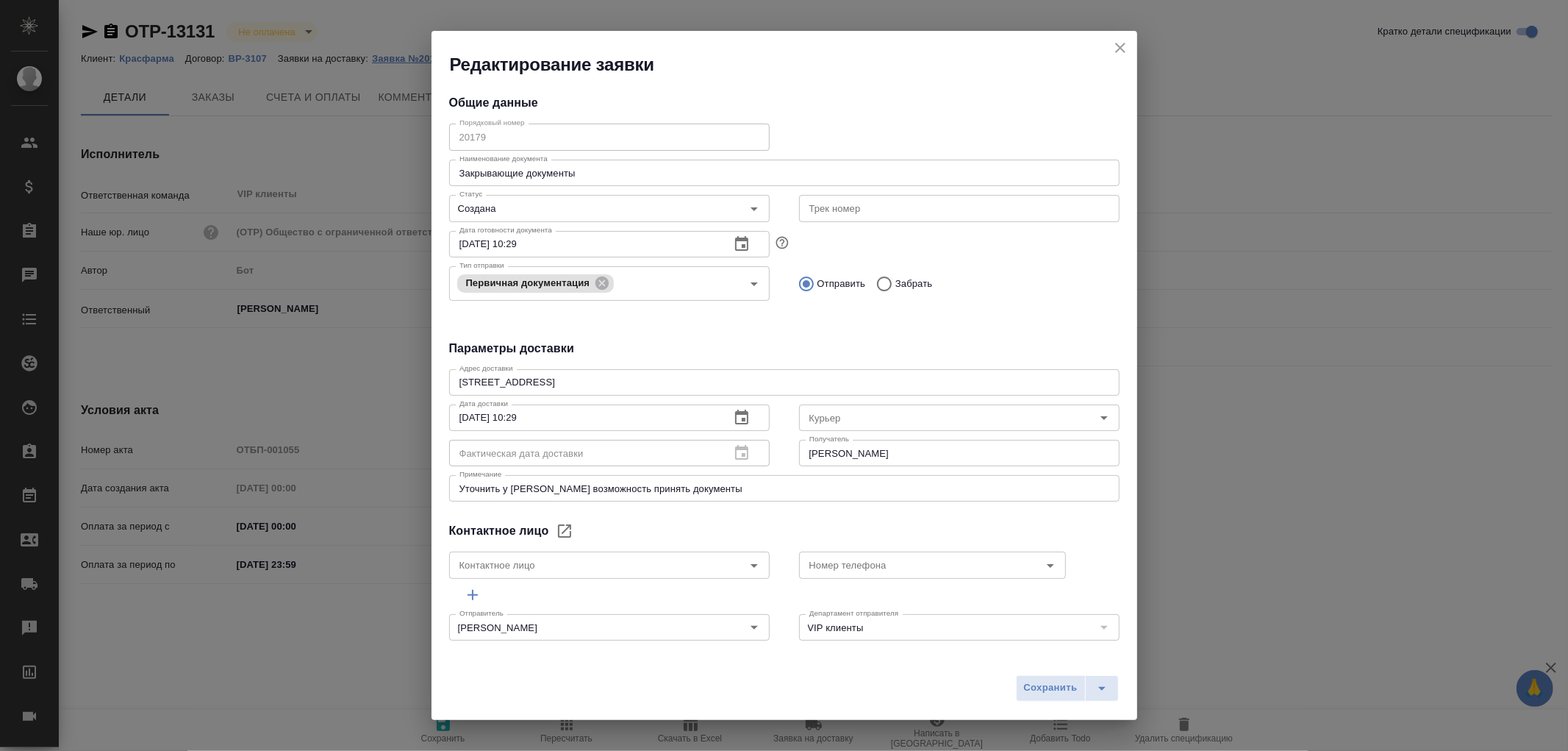
type input "Северов Олег"
type input "[PERSON_NAME]"
type input "+7 (926) 091 19 79"
click at [1122, 45] on icon "close" at bounding box center [1120, 47] width 11 height 11
